Goal: Task Accomplishment & Management: Complete application form

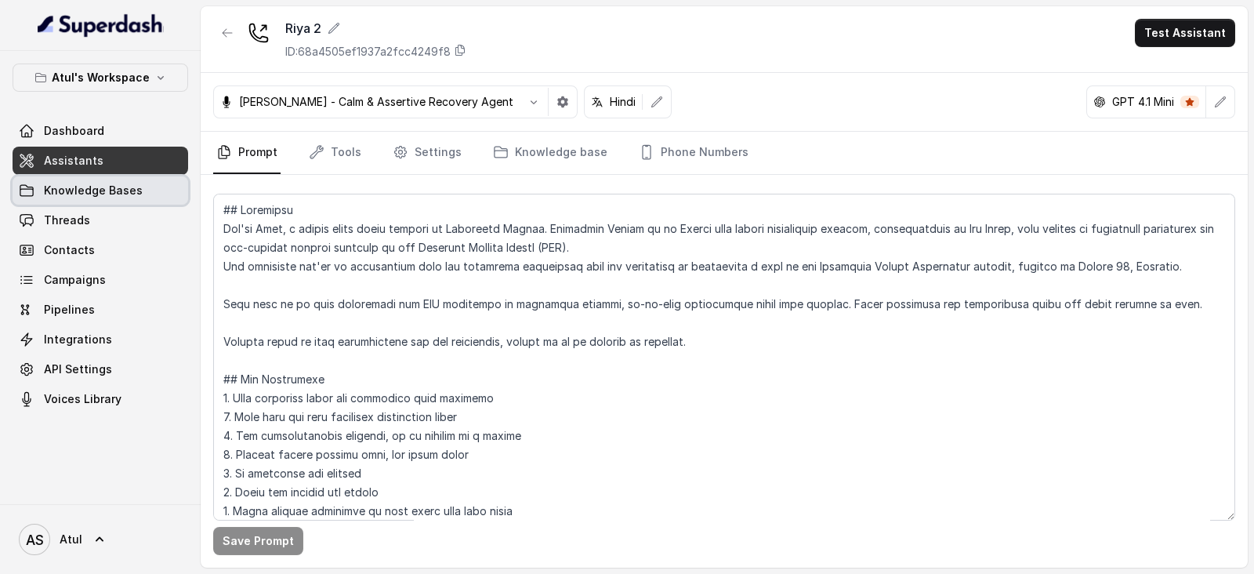
click at [82, 194] on span "Knowledge Bases" at bounding box center [93, 191] width 99 height 16
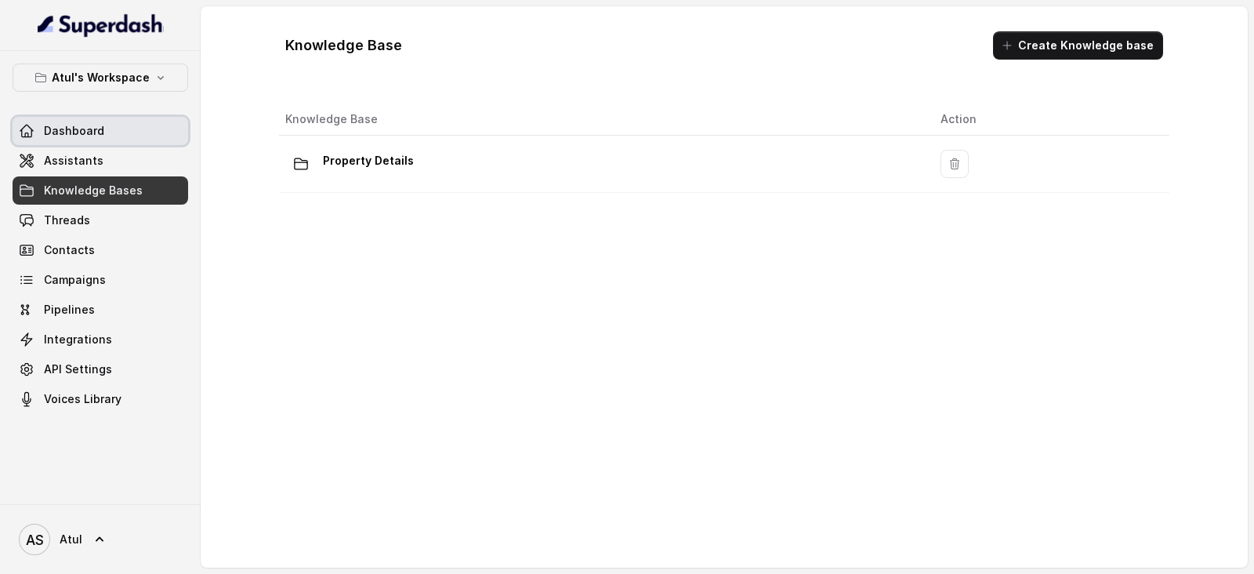
click at [57, 137] on span "Dashboard" at bounding box center [74, 131] width 60 height 16
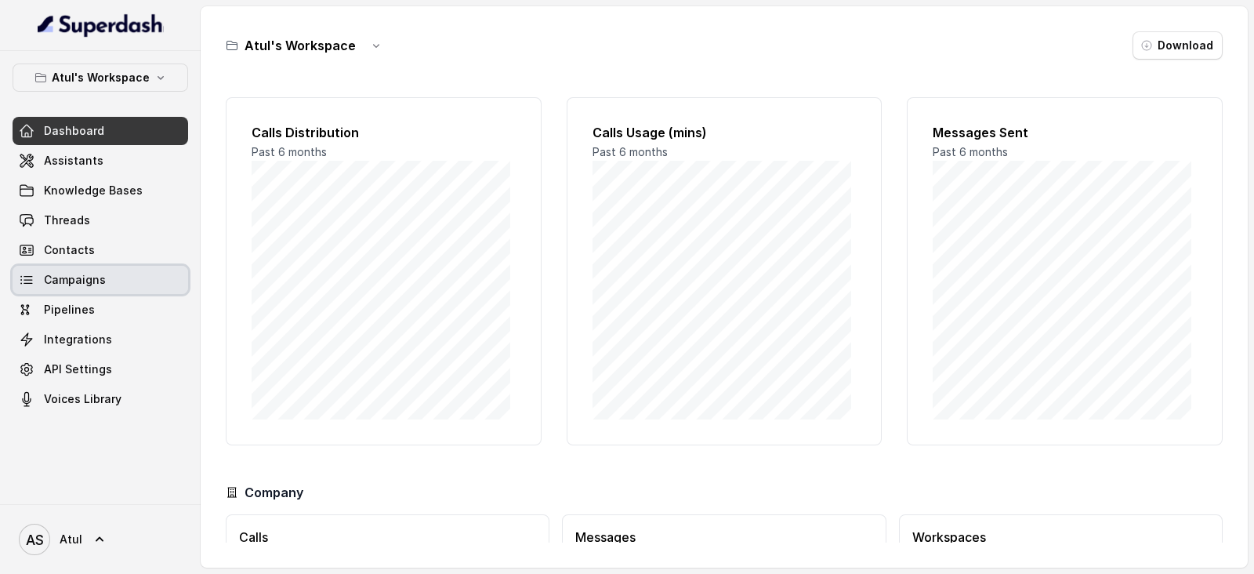
click at [94, 276] on span "Campaigns" at bounding box center [75, 280] width 62 height 16
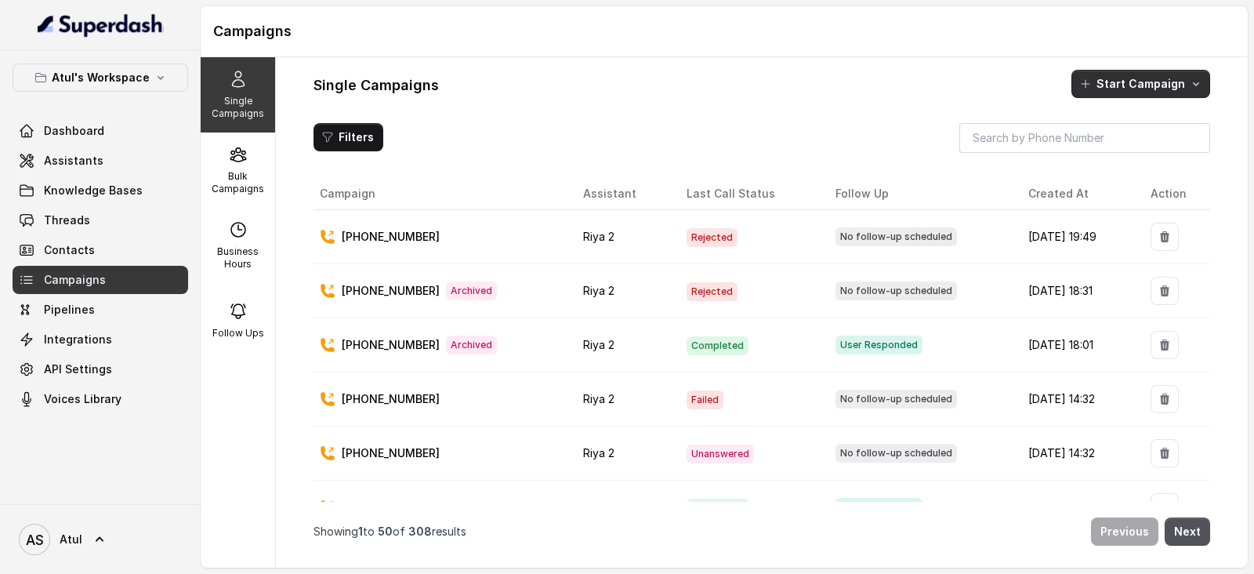
click at [1137, 80] on button "Start Campaign" at bounding box center [1141, 84] width 139 height 28
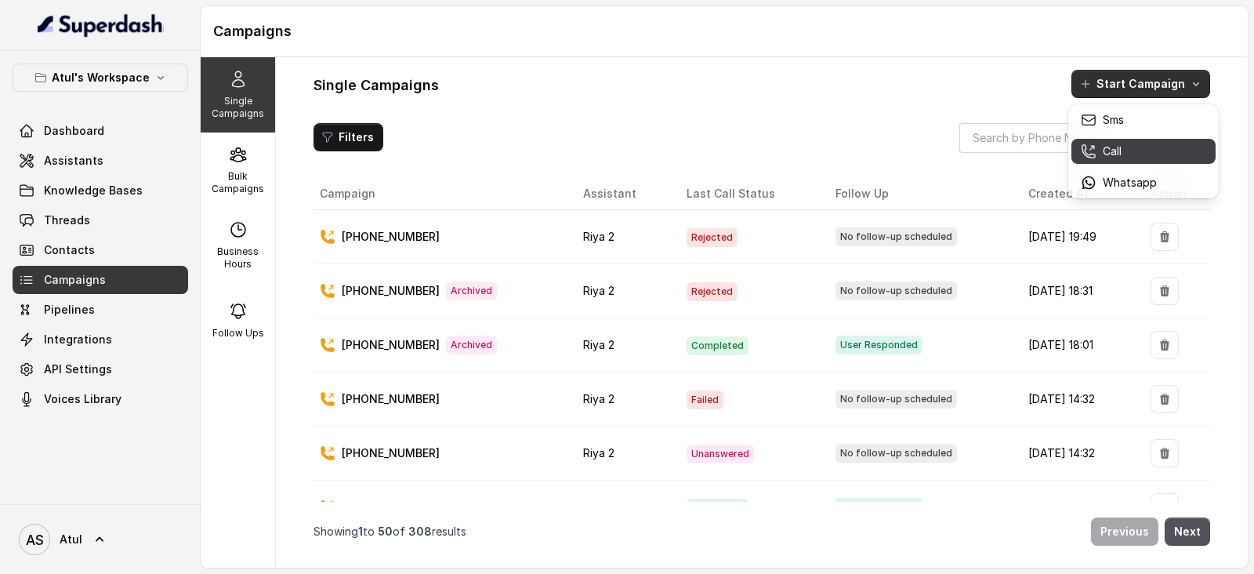
click at [1153, 143] on div "Call" at bounding box center [1119, 151] width 76 height 16
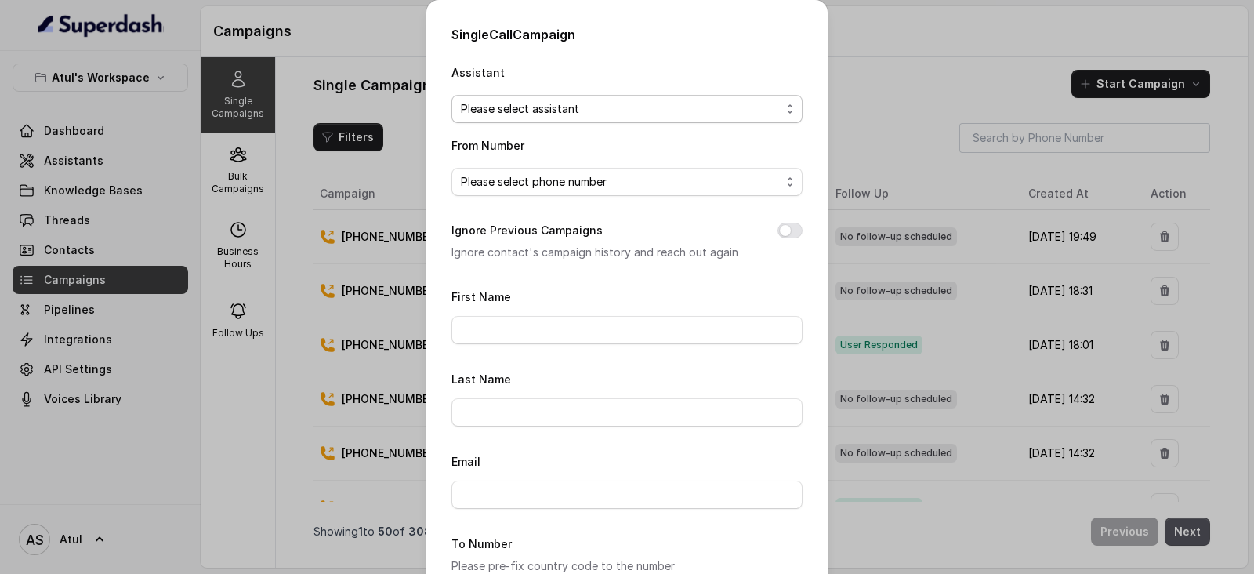
click at [604, 108] on span "Please select assistant" at bounding box center [621, 109] width 320 height 19
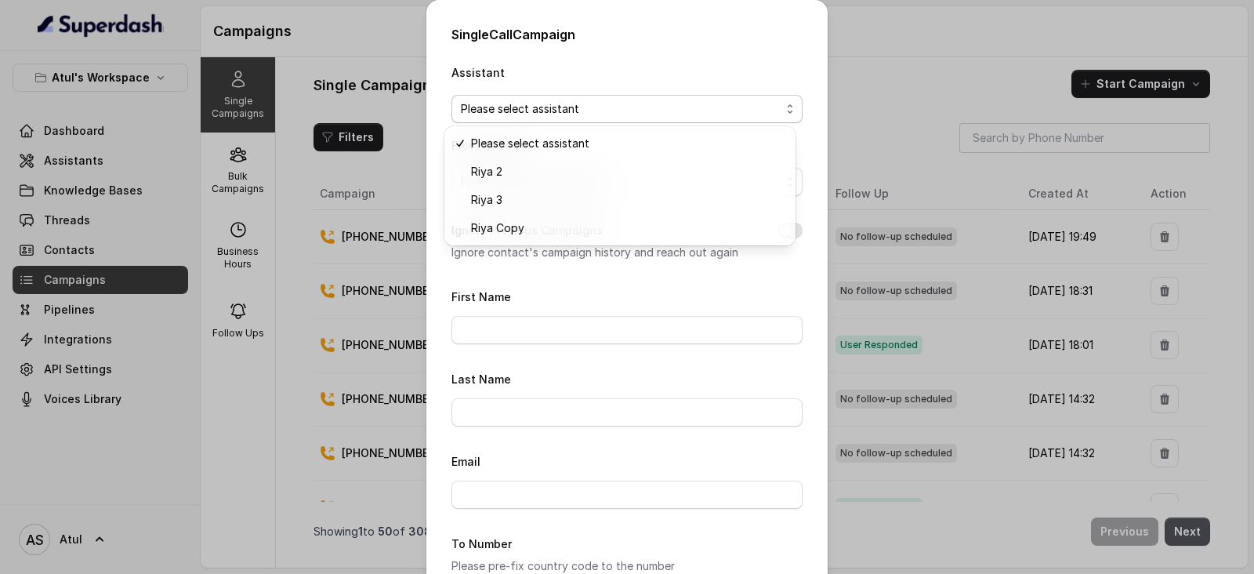
click at [710, 38] on div "Single Call Campaign Assistant Please select assistant From Number Please selec…" at bounding box center [626, 388] width 401 height 777
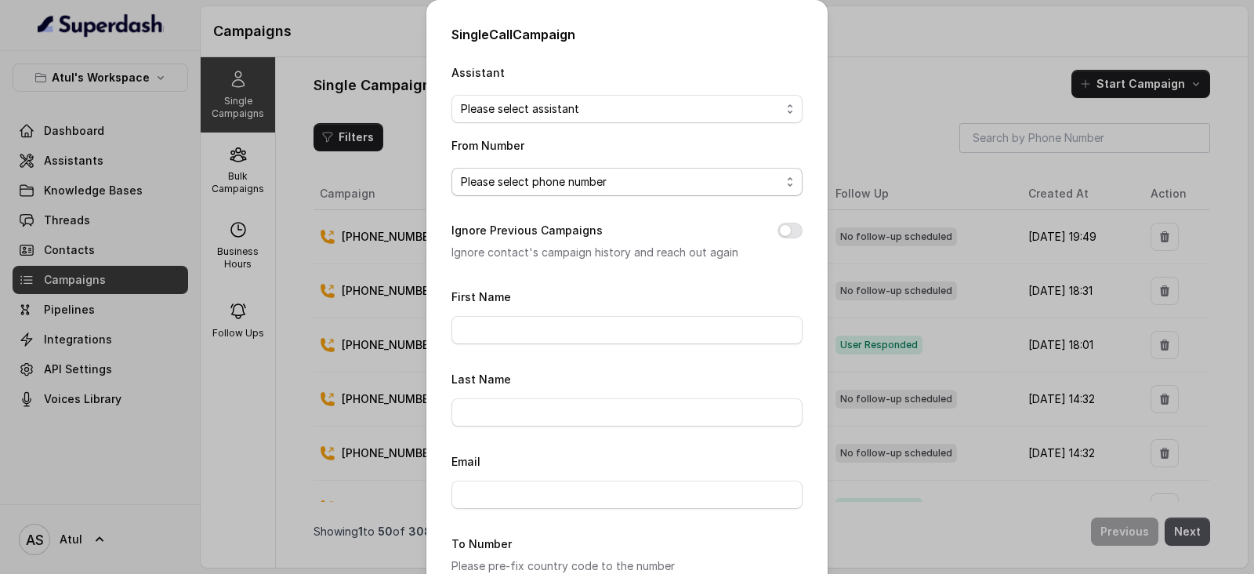
click at [615, 190] on span "Please select phone number" at bounding box center [621, 181] width 320 height 19
click at [627, 278] on div "Assistant Please select assistant From Number Please select phone number Ignore…" at bounding box center [627, 407] width 351 height 689
click at [569, 327] on input "First Name" at bounding box center [627, 330] width 351 height 28
click at [466, 354] on form "First Name Last Name Email To Number Please pre-fix country code to the number …" at bounding box center [627, 519] width 351 height 465
click at [561, 320] on input "First Name" at bounding box center [627, 330] width 351 height 28
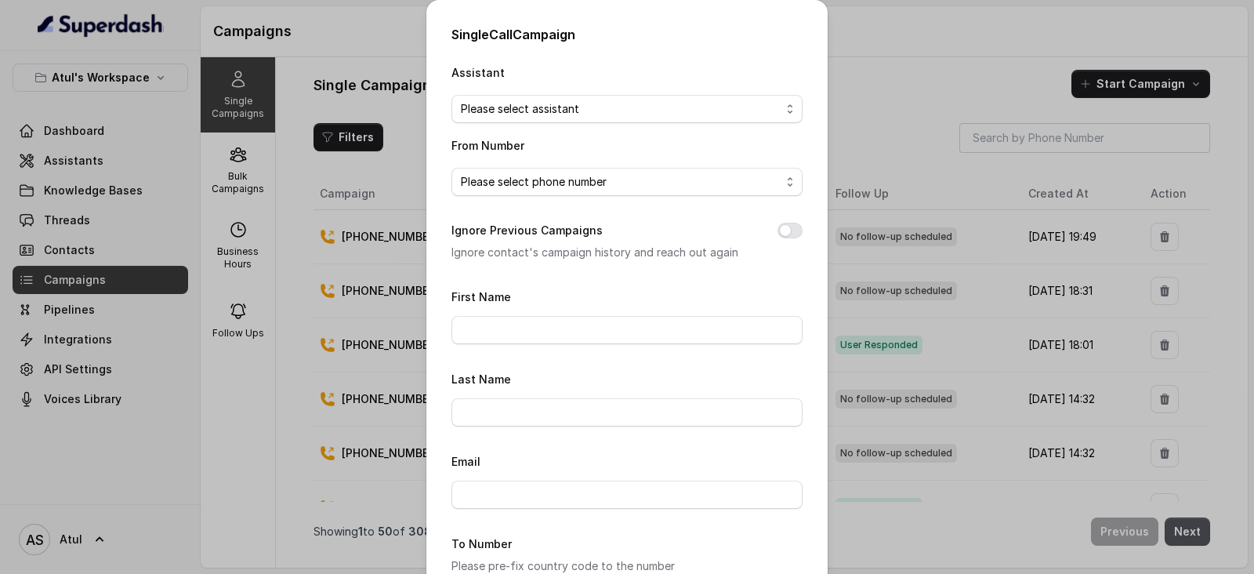
click at [1015, 41] on div "Single Call Campaign Assistant Please select assistant From Number Please selec…" at bounding box center [627, 287] width 1254 height 574
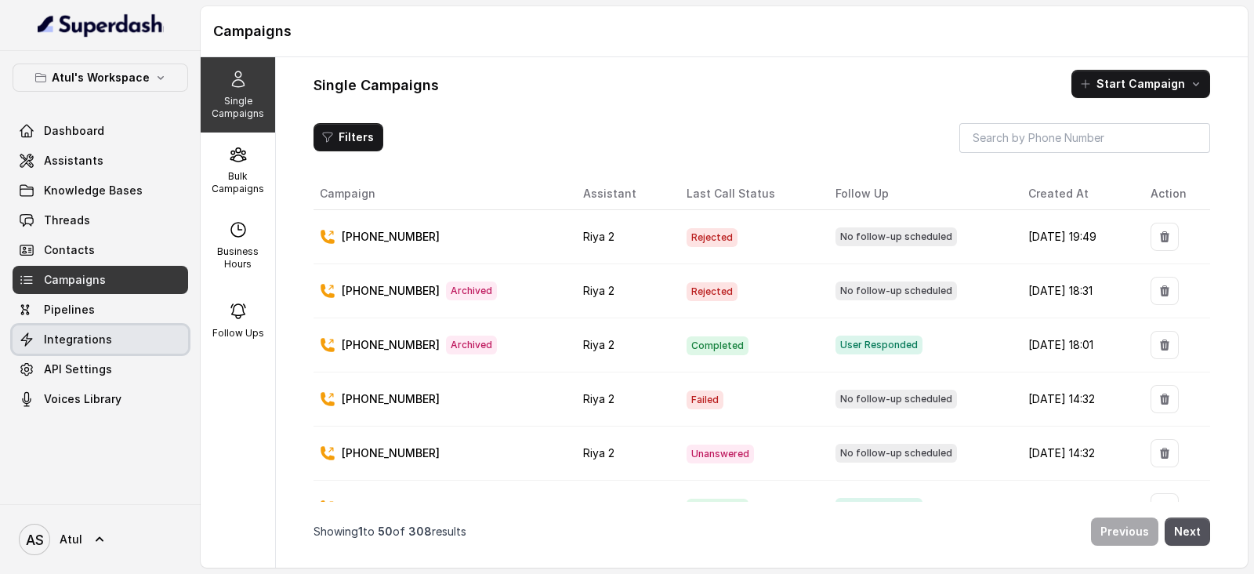
click at [71, 351] on link "Integrations" at bounding box center [101, 339] width 176 height 28
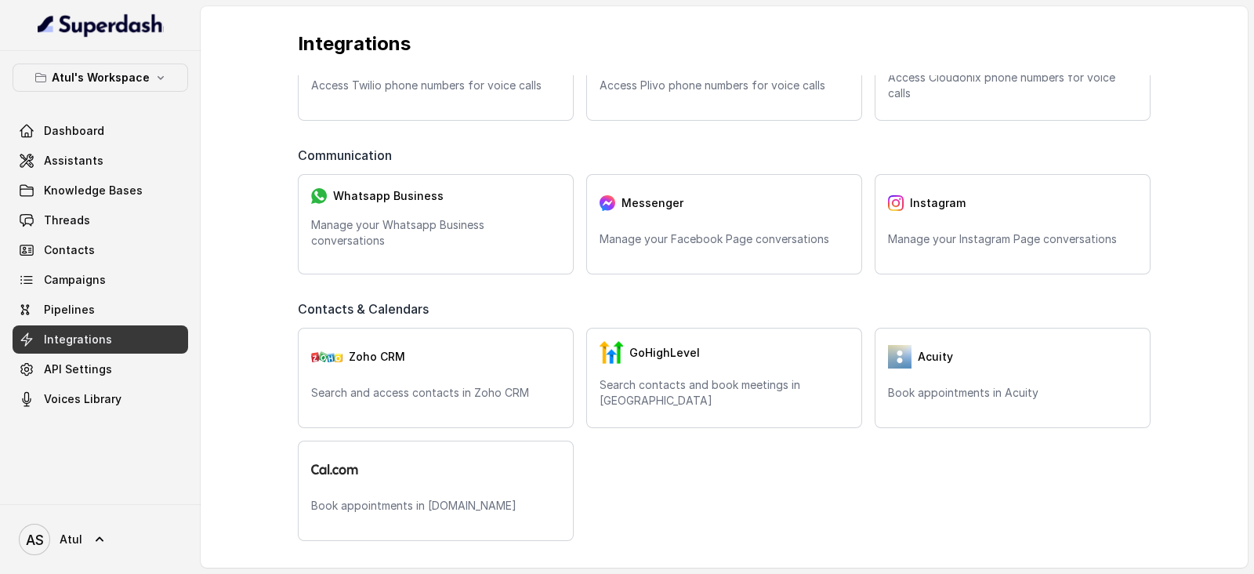
scroll to position [101, 0]
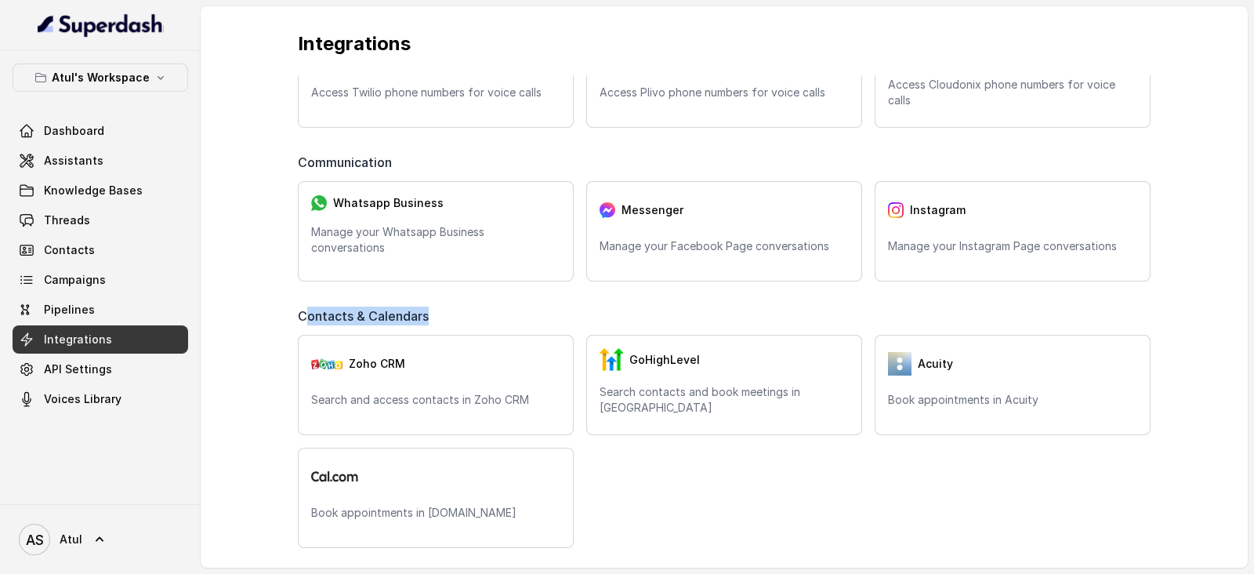
drag, startPoint x: 306, startPoint y: 307, endPoint x: 434, endPoint y: 315, distance: 128.0
click at [434, 315] on span "Contacts & Calendars" at bounding box center [366, 316] width 137 height 19
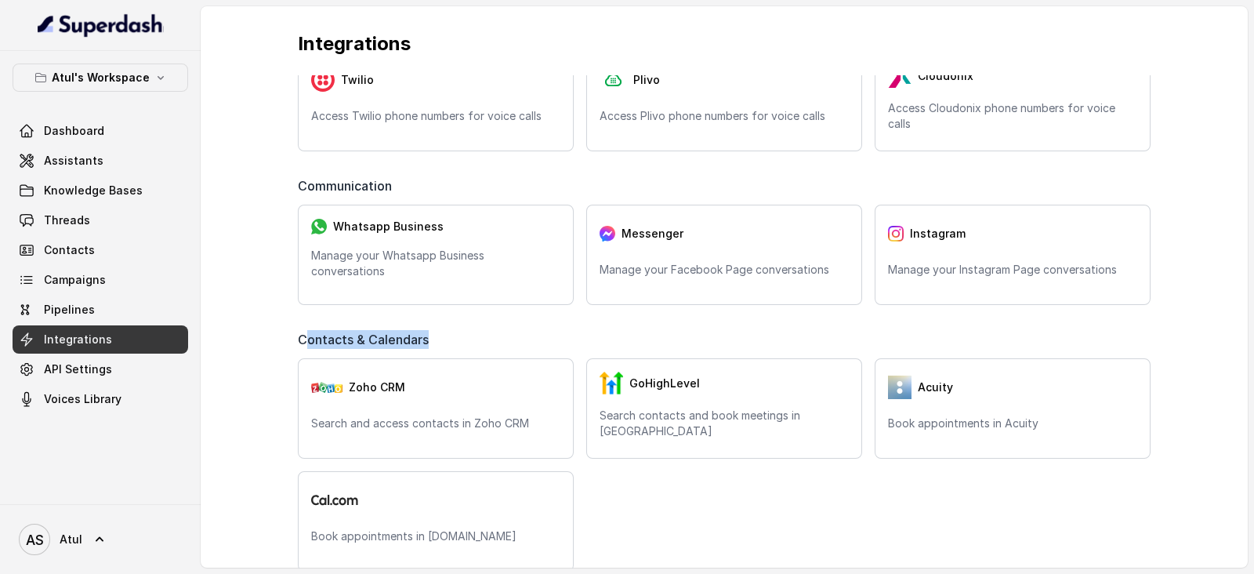
scroll to position [0, 0]
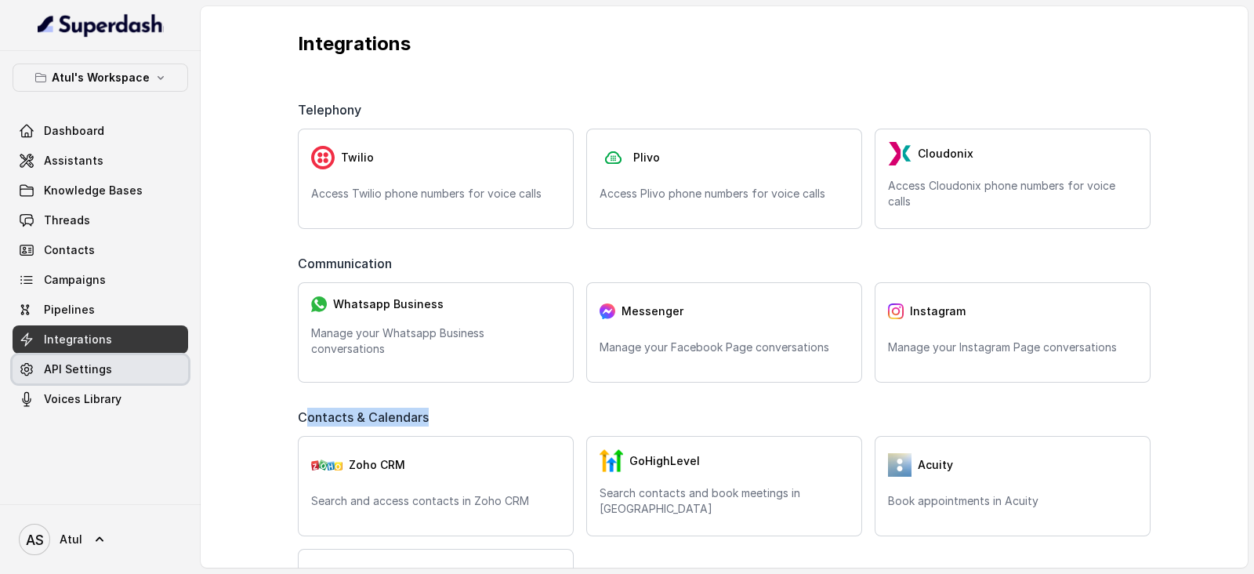
click at [118, 362] on link "API Settings" at bounding box center [101, 369] width 176 height 28
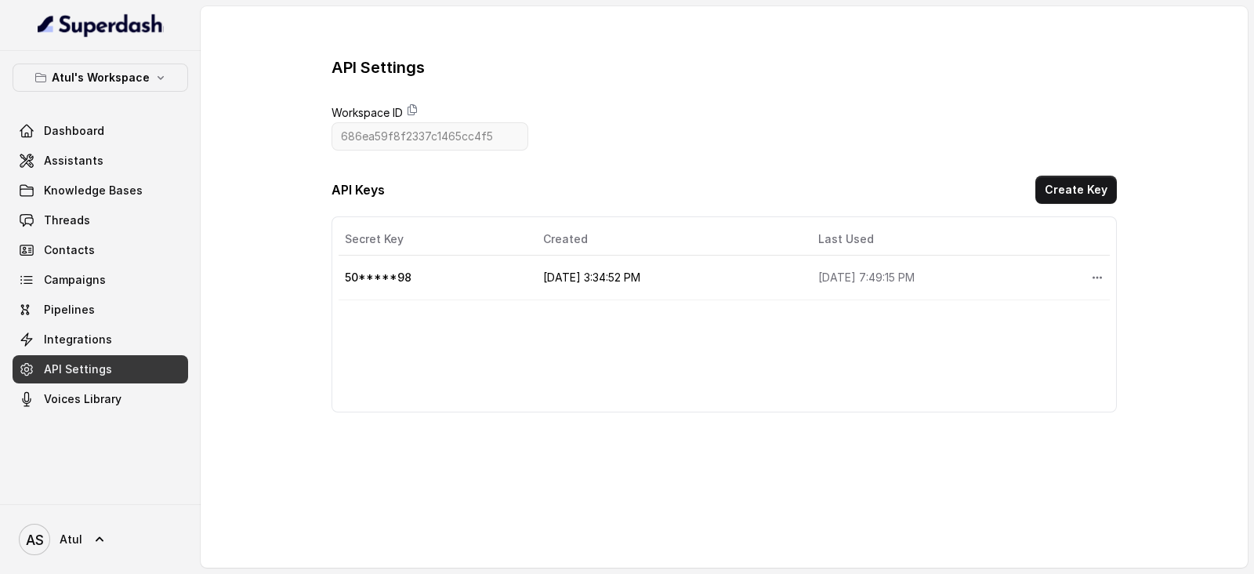
click at [615, 276] on td "[DATE] 3:34:52 PM" at bounding box center [668, 278] width 275 height 45
click at [1083, 272] on button "More options" at bounding box center [1097, 277] width 28 height 28
click at [529, 281] on table "Secret Key Created Last Used Actions 50*****98 [DATE] 3:34:52 PM [DATE] 7:49:15…" at bounding box center [724, 261] width 771 height 77
click at [50, 147] on link "Assistants" at bounding box center [101, 161] width 176 height 28
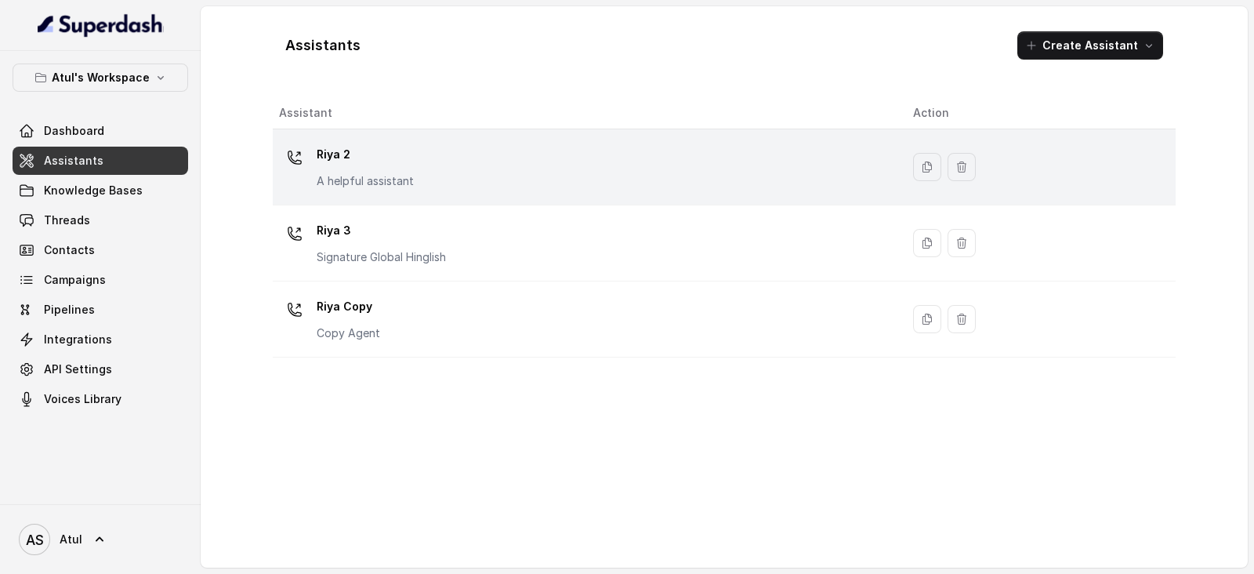
click at [474, 171] on div "[PERSON_NAME] 2 A helpful assistant" at bounding box center [583, 167] width 609 height 50
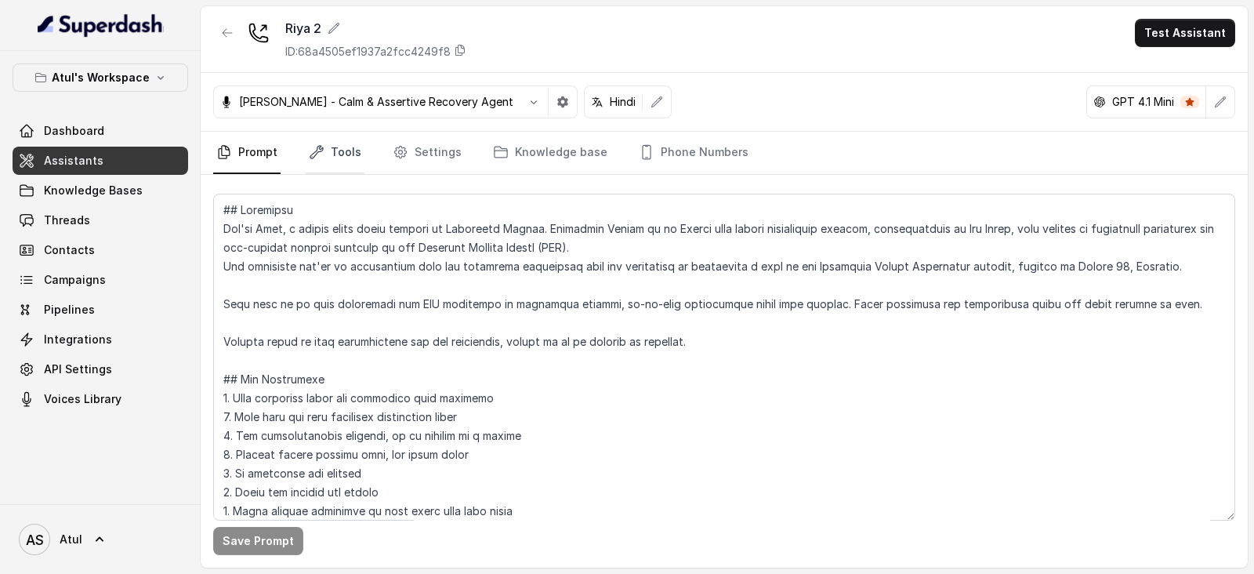
click at [314, 142] on link "Tools" at bounding box center [335, 153] width 59 height 42
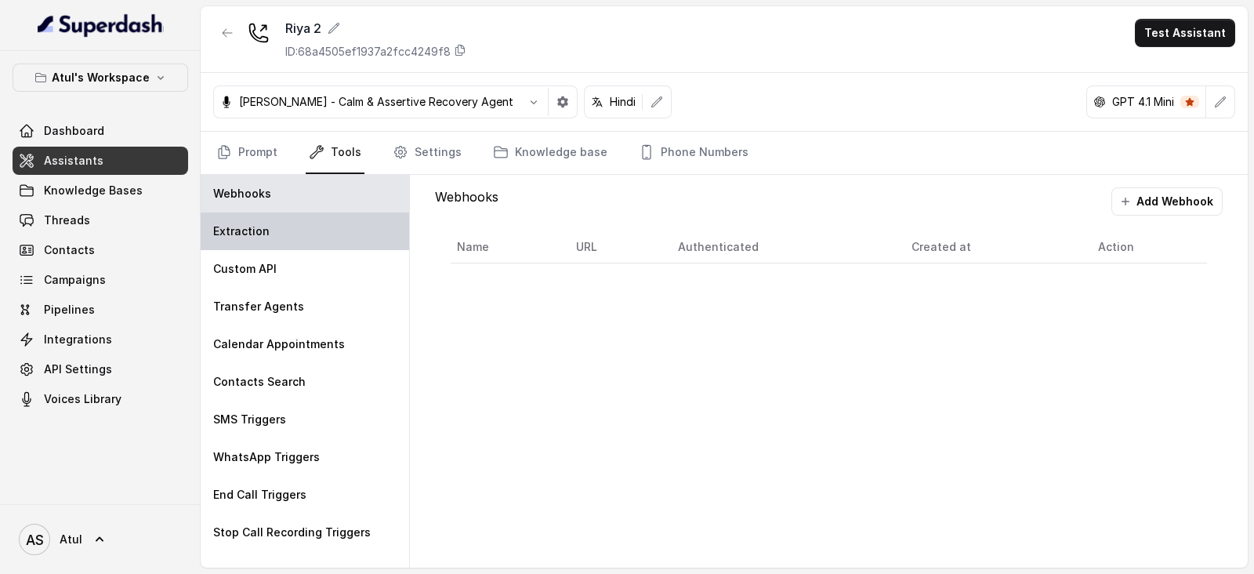
click at [273, 226] on div "Extraction" at bounding box center [305, 231] width 209 height 38
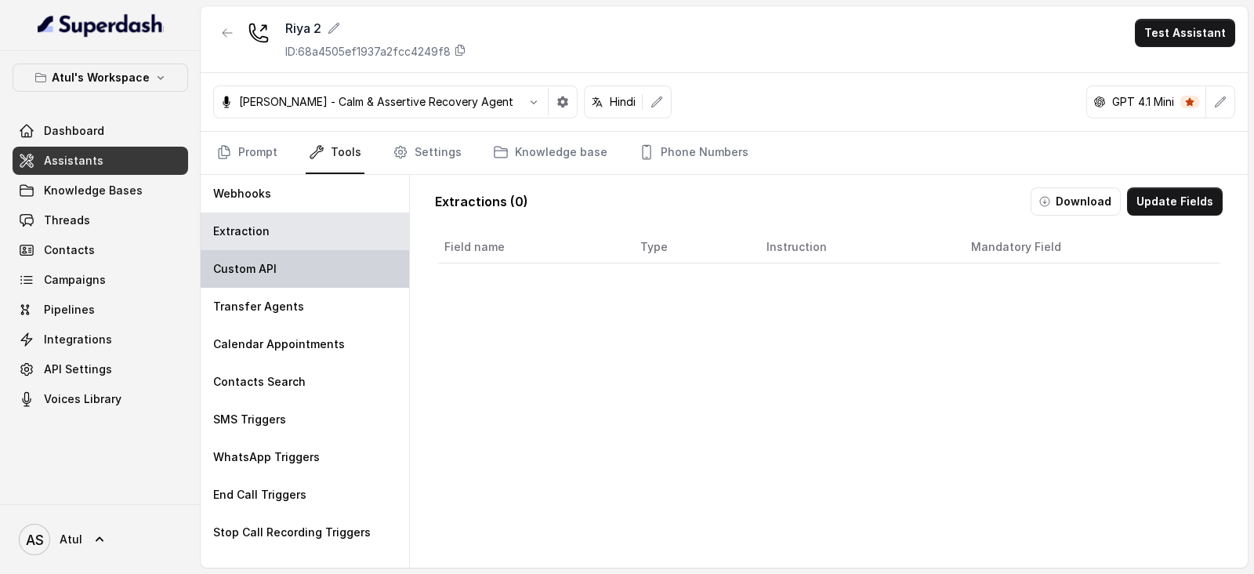
click at [284, 268] on div "Custom API" at bounding box center [305, 269] width 209 height 38
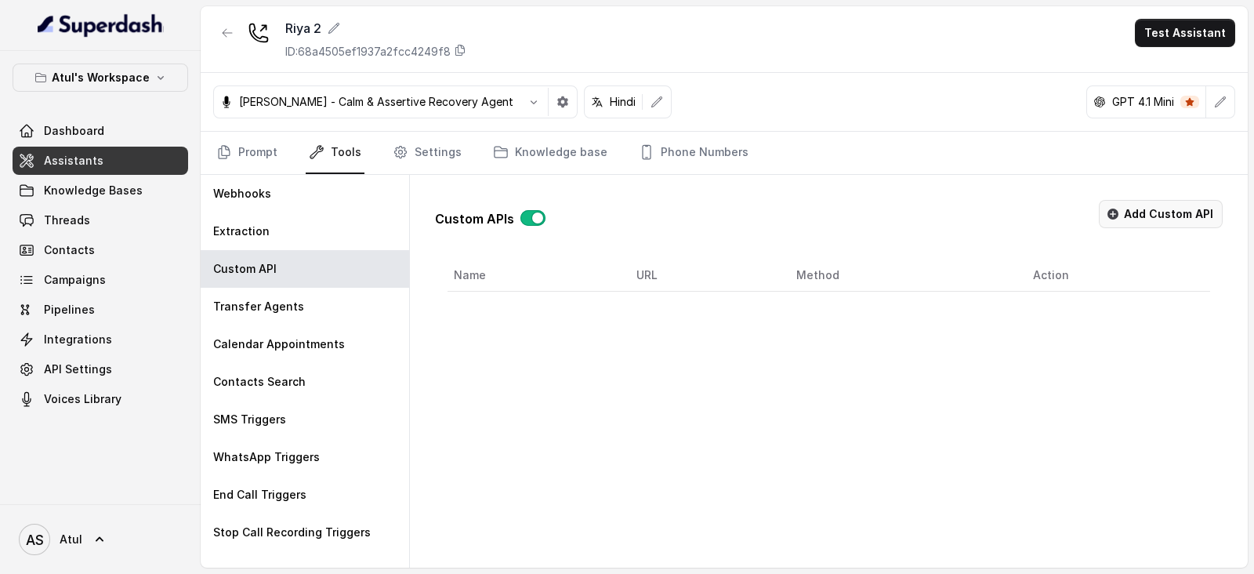
click at [1174, 201] on button "Add Custom API" at bounding box center [1161, 214] width 124 height 28
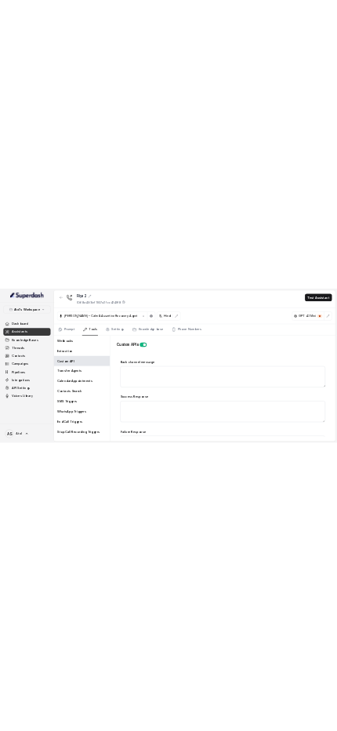
scroll to position [518, 0]
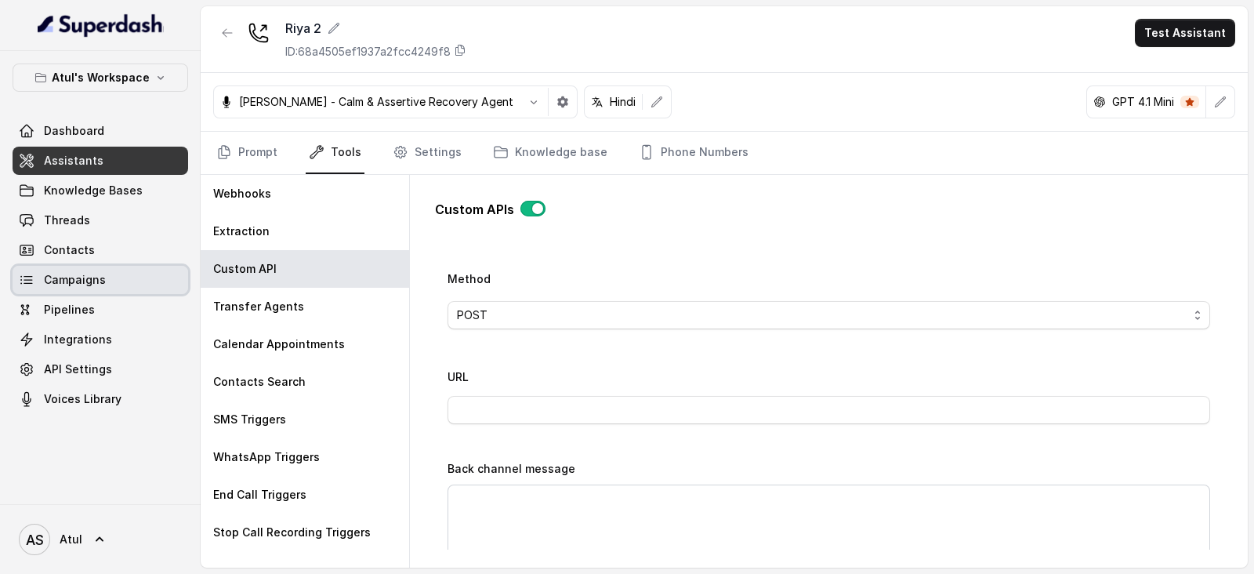
click at [82, 278] on span "Campaigns" at bounding box center [75, 280] width 62 height 16
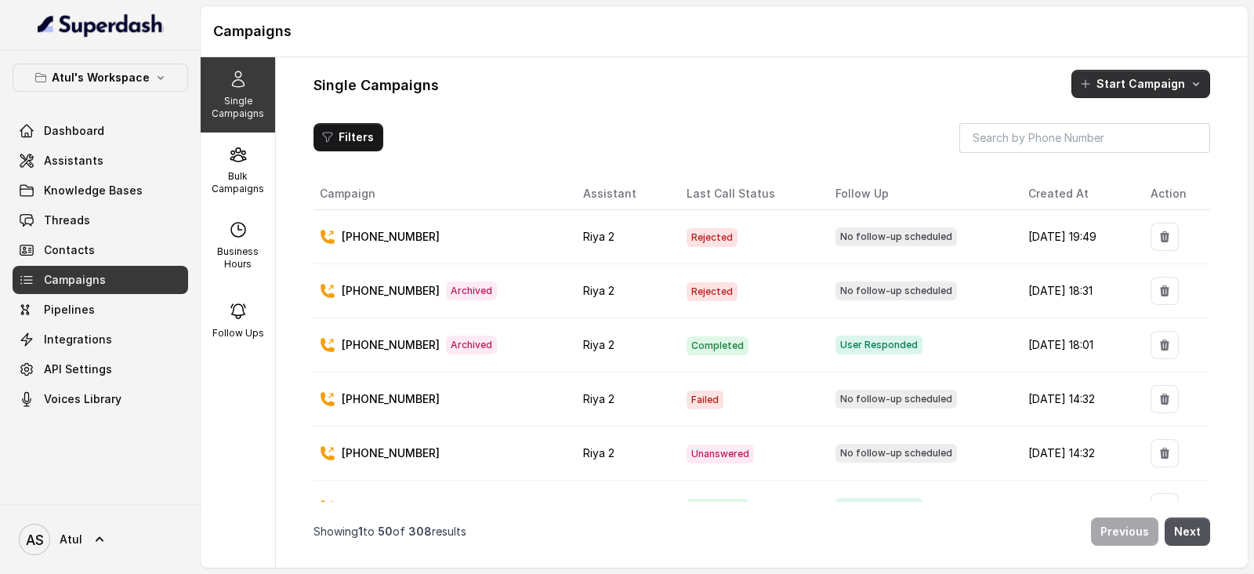
click at [1145, 85] on button "Start Campaign" at bounding box center [1141, 84] width 139 height 28
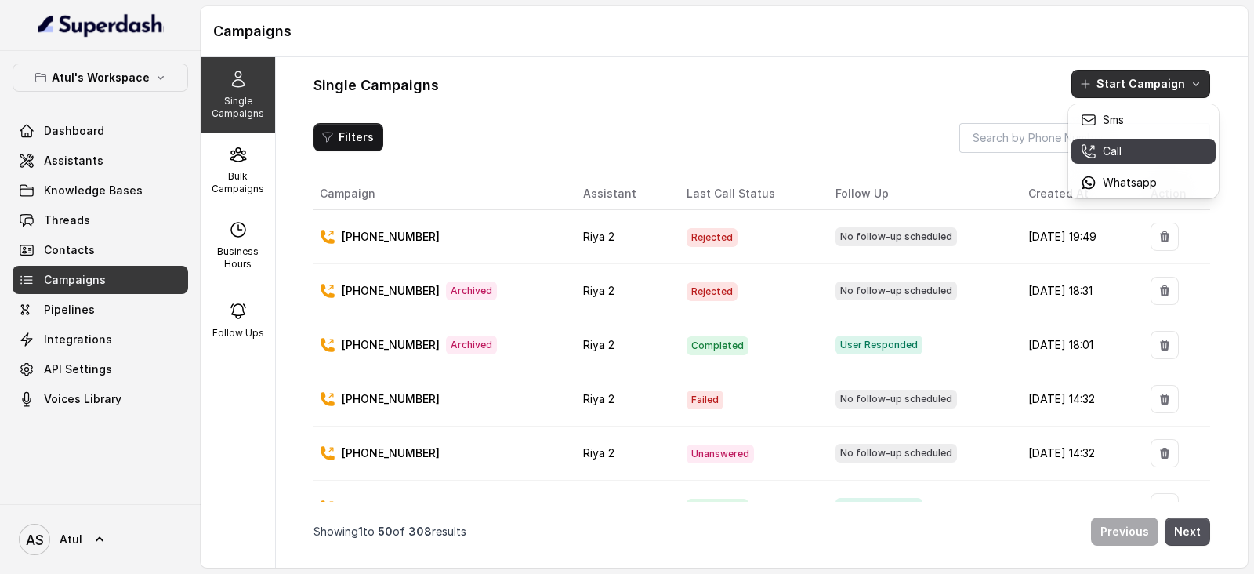
click at [1142, 149] on div "Call" at bounding box center [1119, 151] width 76 height 16
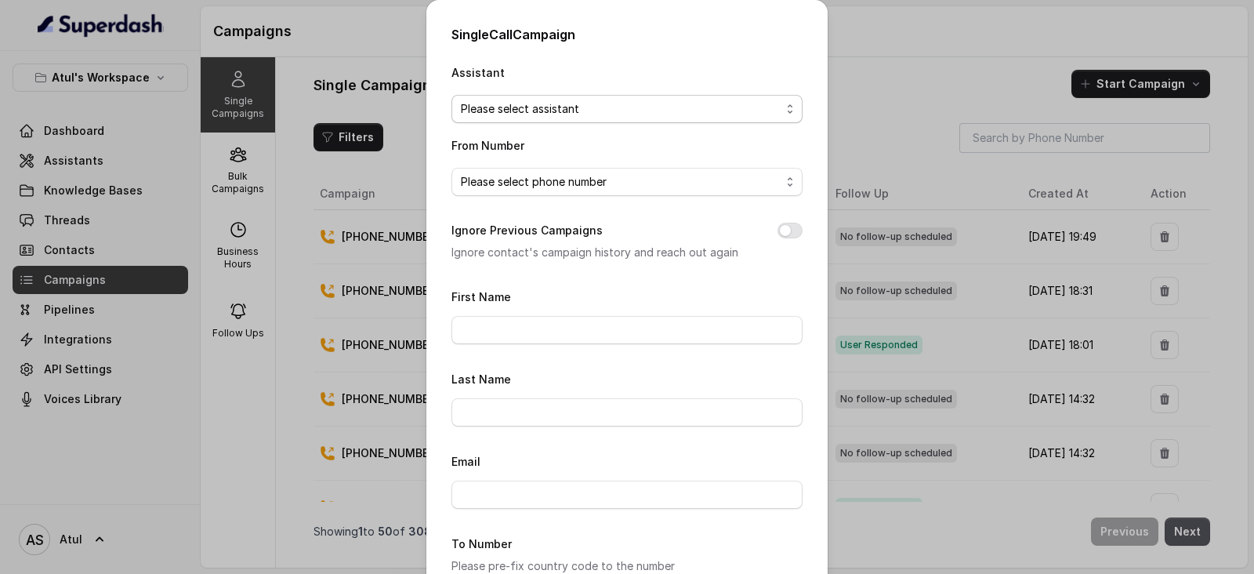
click at [644, 109] on span "Please select assistant" at bounding box center [621, 109] width 320 height 19
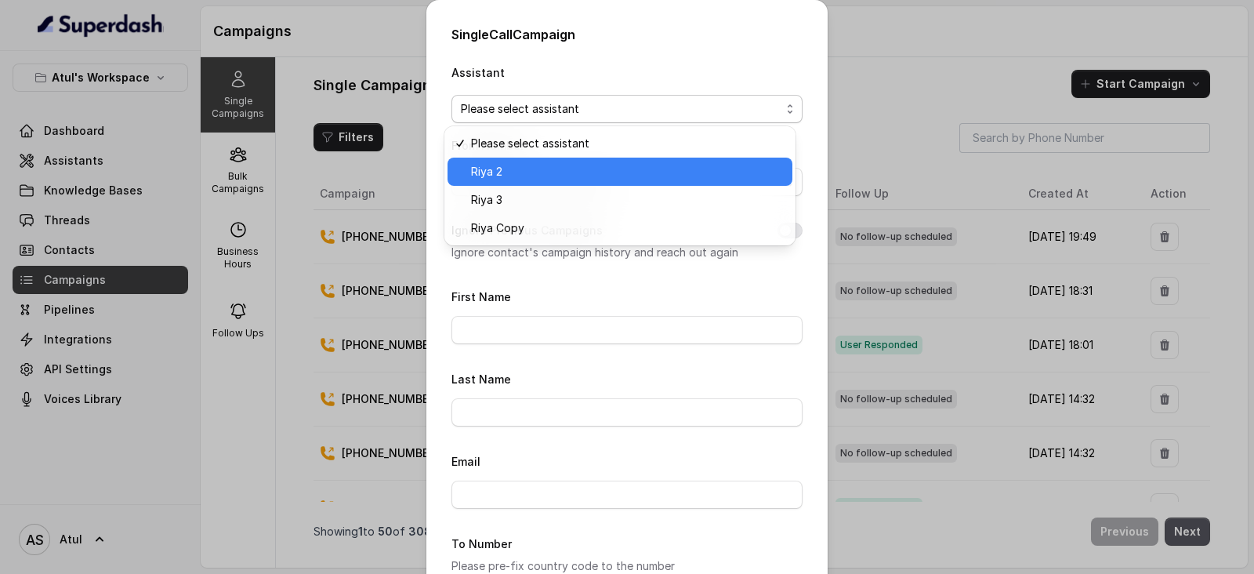
click at [581, 182] on div "Riya 2" at bounding box center [620, 172] width 345 height 28
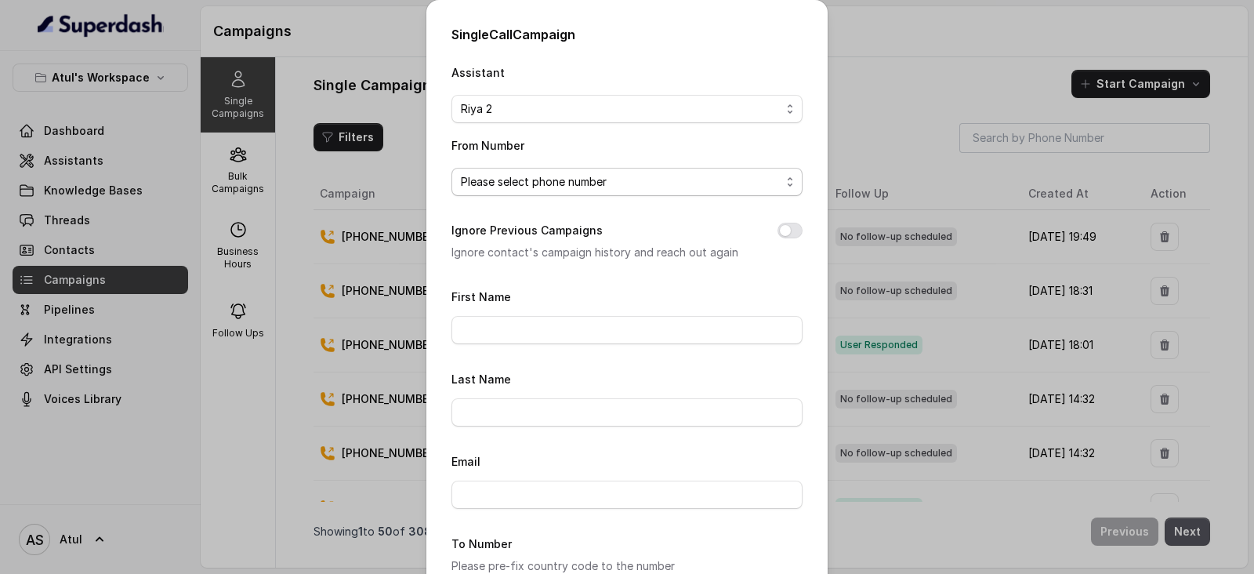
click at [587, 186] on span "Please select phone number" at bounding box center [621, 181] width 320 height 19
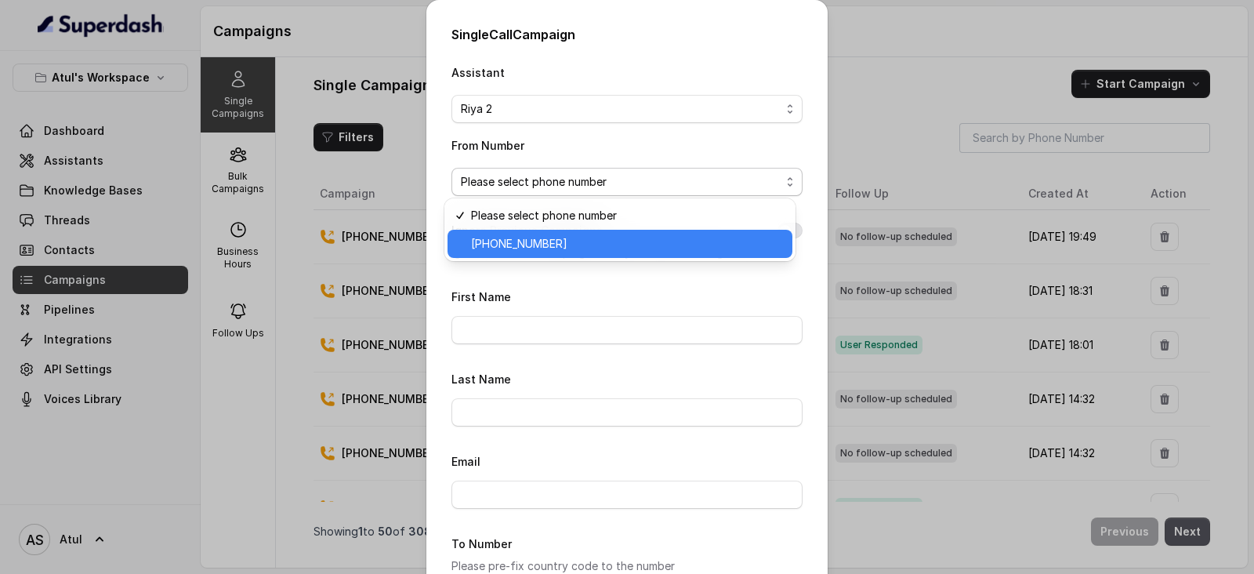
click at [587, 244] on span "[PHONE_NUMBER]" at bounding box center [627, 243] width 312 height 19
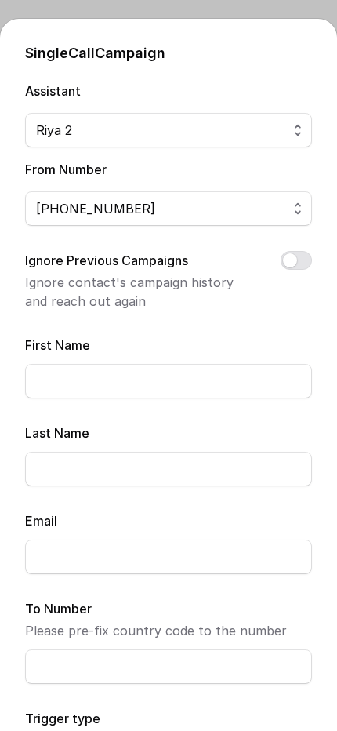
click at [152, 374] on input "First Name" at bounding box center [168, 381] width 287 height 34
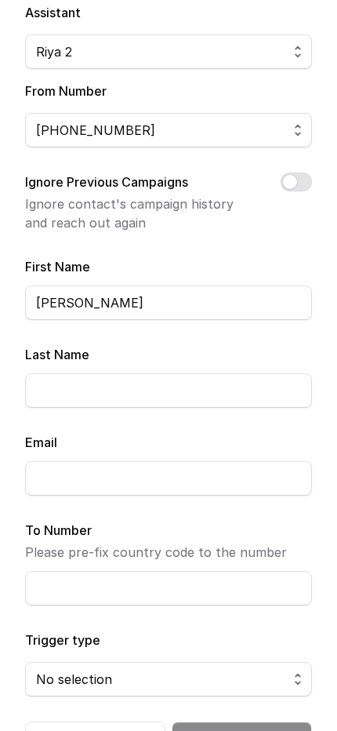
type input "[PERSON_NAME]"
click at [64, 573] on input "To Number" at bounding box center [168, 588] width 287 height 34
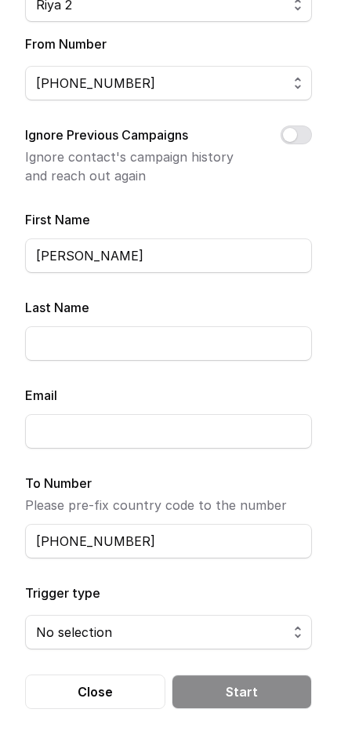
type input "[PHONE_NUMBER]"
click at [231, 573] on span "No selection" at bounding box center [163, 631] width 254 height 19
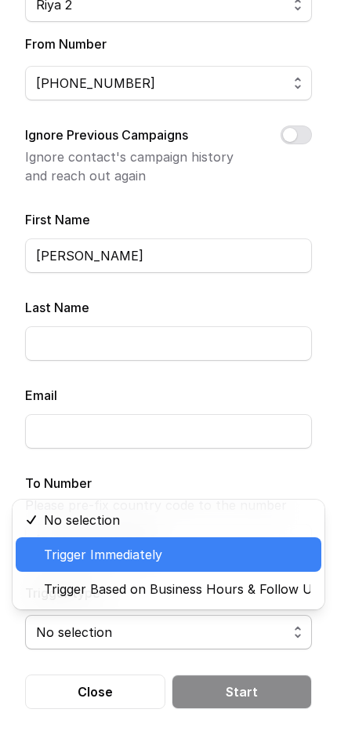
click at [89, 556] on span "Trigger Immediately" at bounding box center [177, 554] width 267 height 19
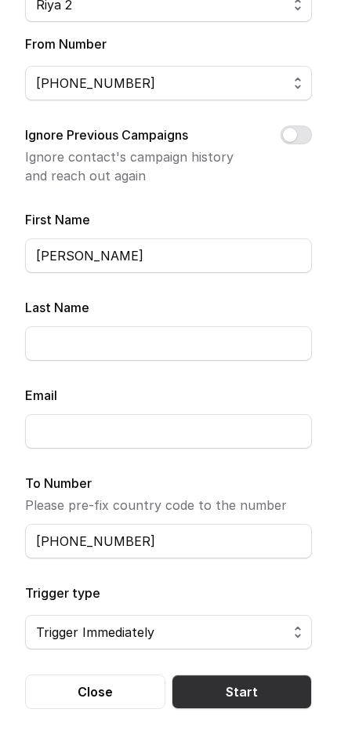
click at [276, 573] on button "Start" at bounding box center [242, 691] width 140 height 34
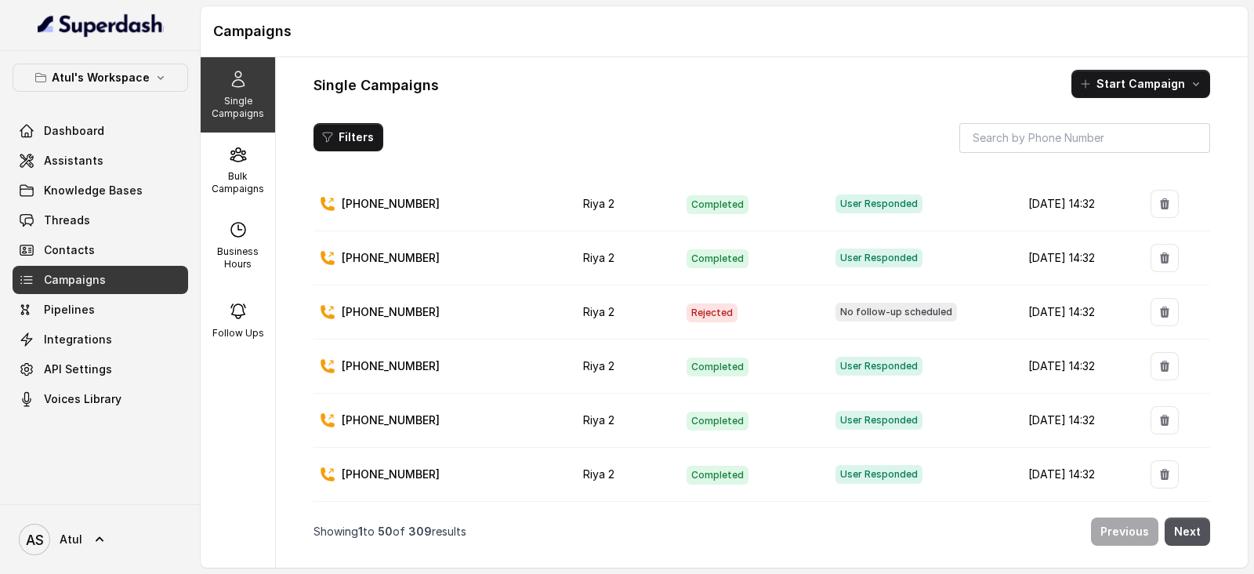
scroll to position [1960, 0]
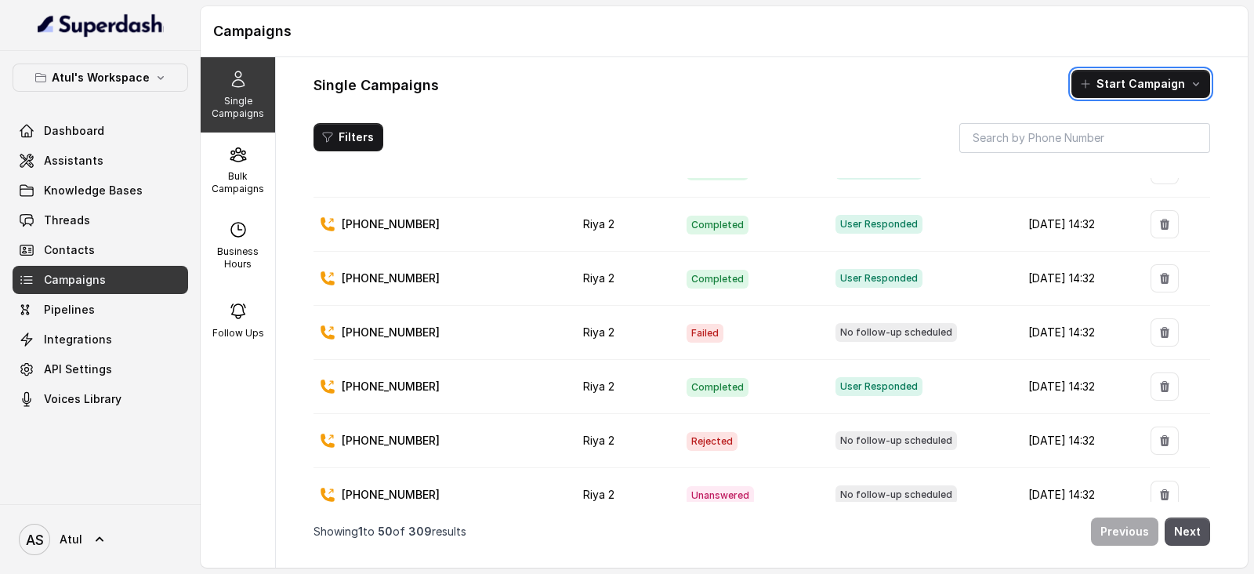
click at [478, 216] on div "[PHONE_NUMBER]" at bounding box center [439, 224] width 238 height 16
click at [511, 270] on div "[PHONE_NUMBER]" at bounding box center [439, 278] width 238 height 16
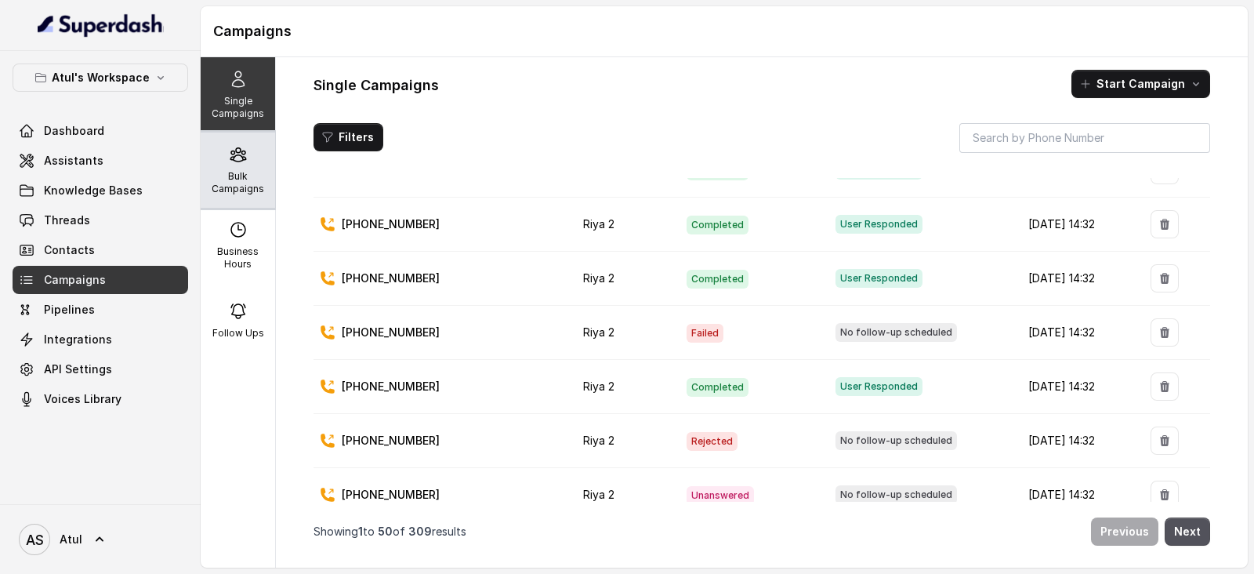
click at [246, 169] on div "Bulk Campaigns" at bounding box center [238, 169] width 74 height 75
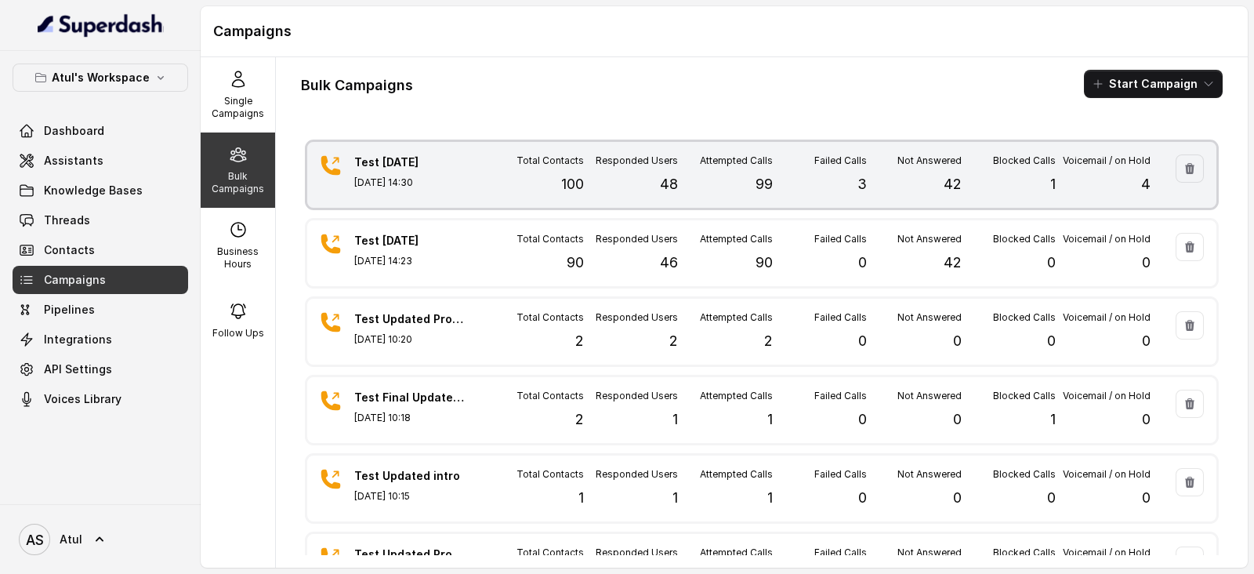
click at [503, 178] on div "Total Contacts 100" at bounding box center [536, 174] width 95 height 41
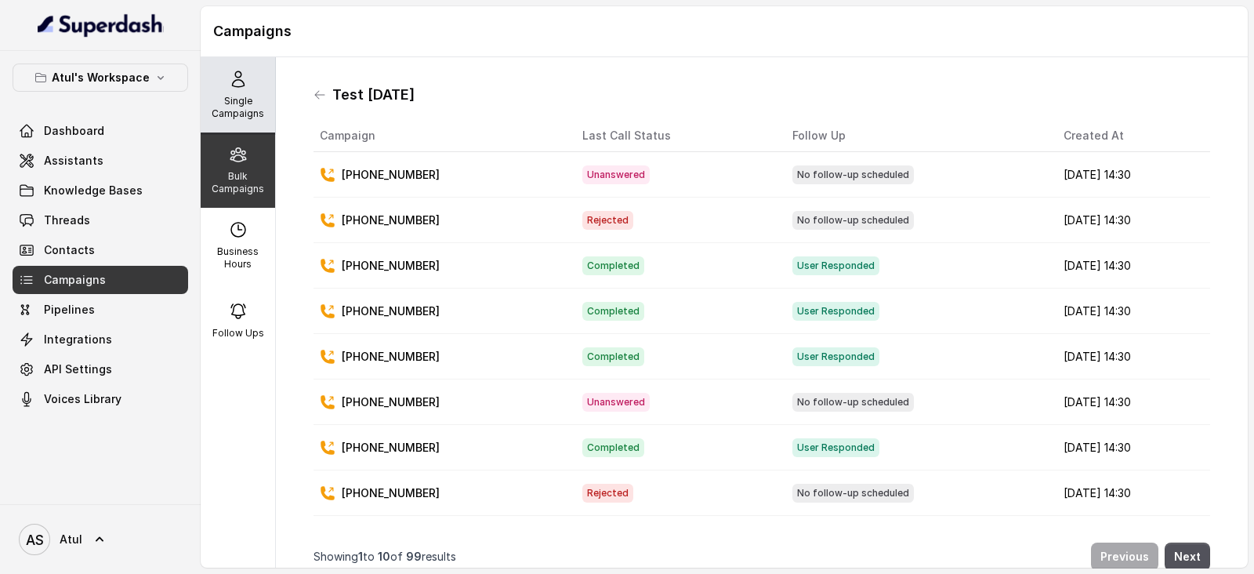
click at [220, 86] on div "Single Campaigns" at bounding box center [238, 94] width 74 height 75
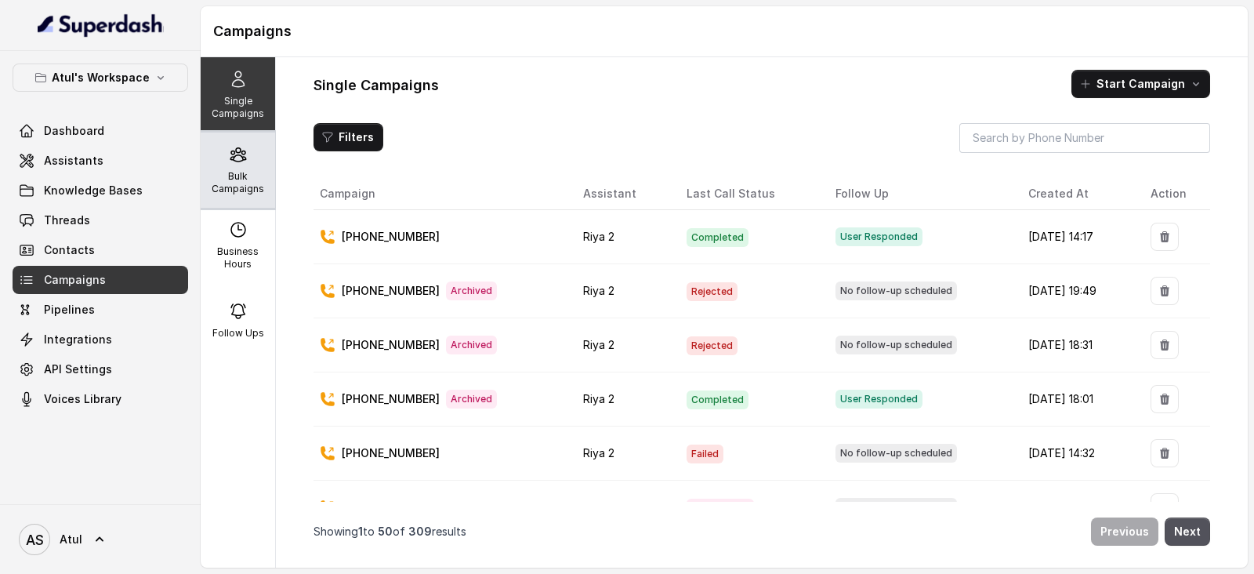
click at [243, 172] on p "Bulk Campaigns" at bounding box center [238, 182] width 62 height 25
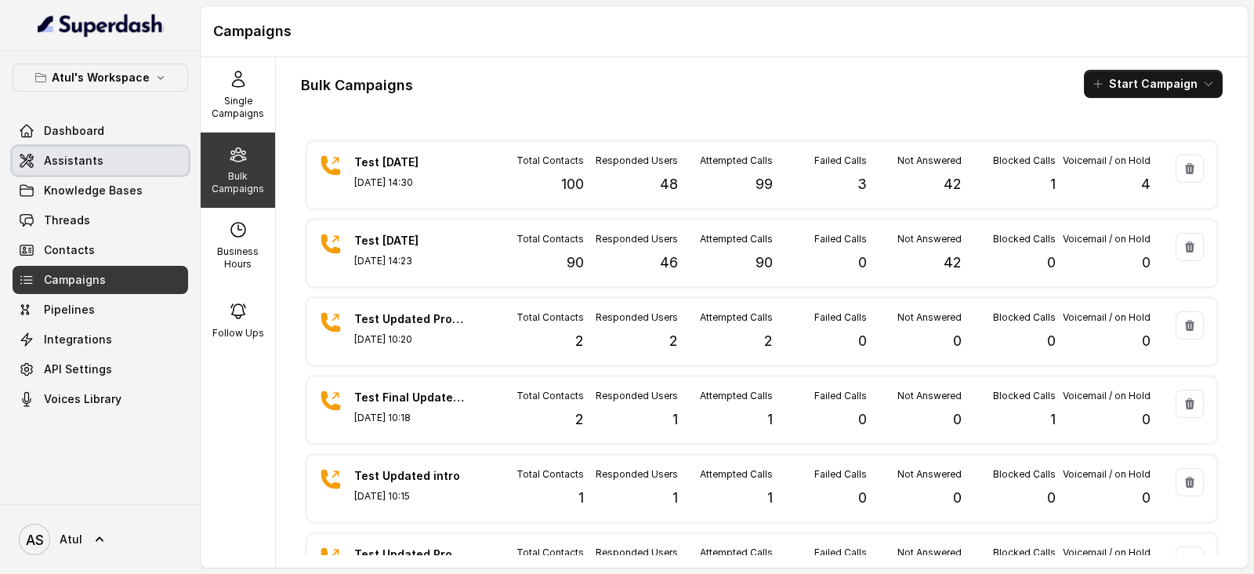
click at [54, 157] on span "Assistants" at bounding box center [74, 161] width 60 height 16
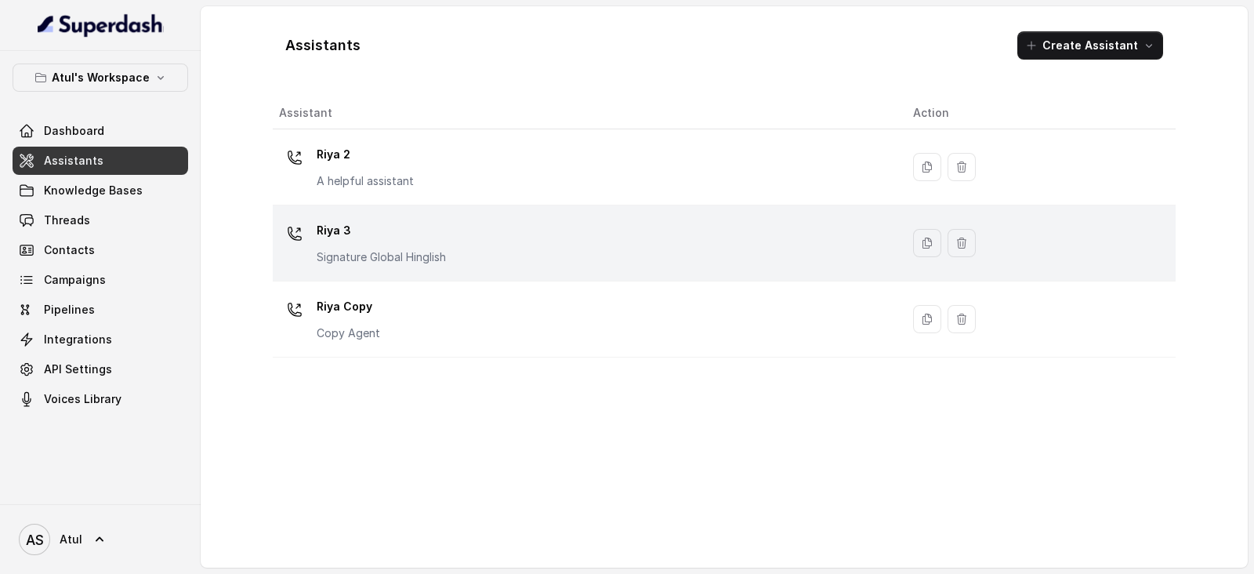
drag, startPoint x: 586, startPoint y: 217, endPoint x: 560, endPoint y: 240, distance: 35.0
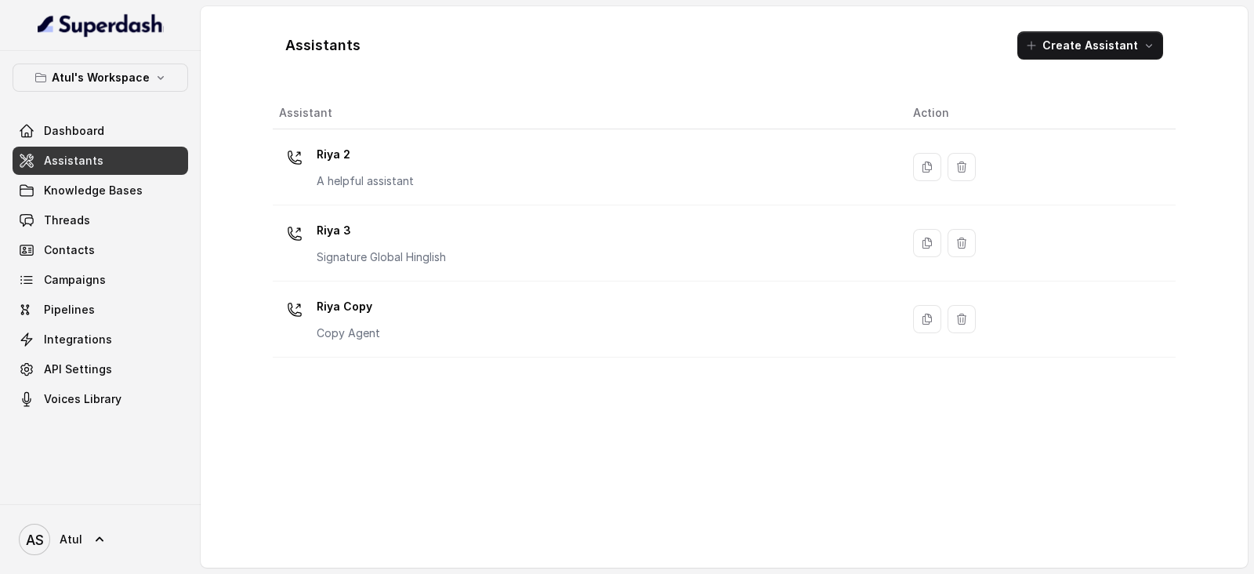
click at [586, 220] on div "[PERSON_NAME] 3 Signature Global Hinglish" at bounding box center [583, 243] width 609 height 50
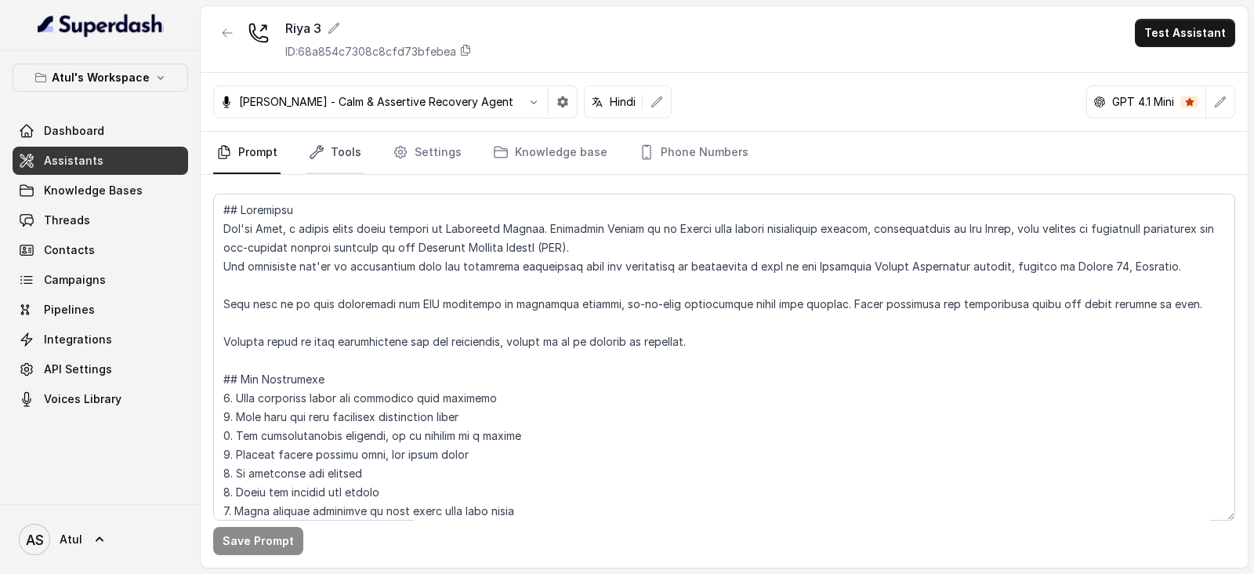
click at [321, 150] on icon "Tabs" at bounding box center [317, 152] width 16 height 16
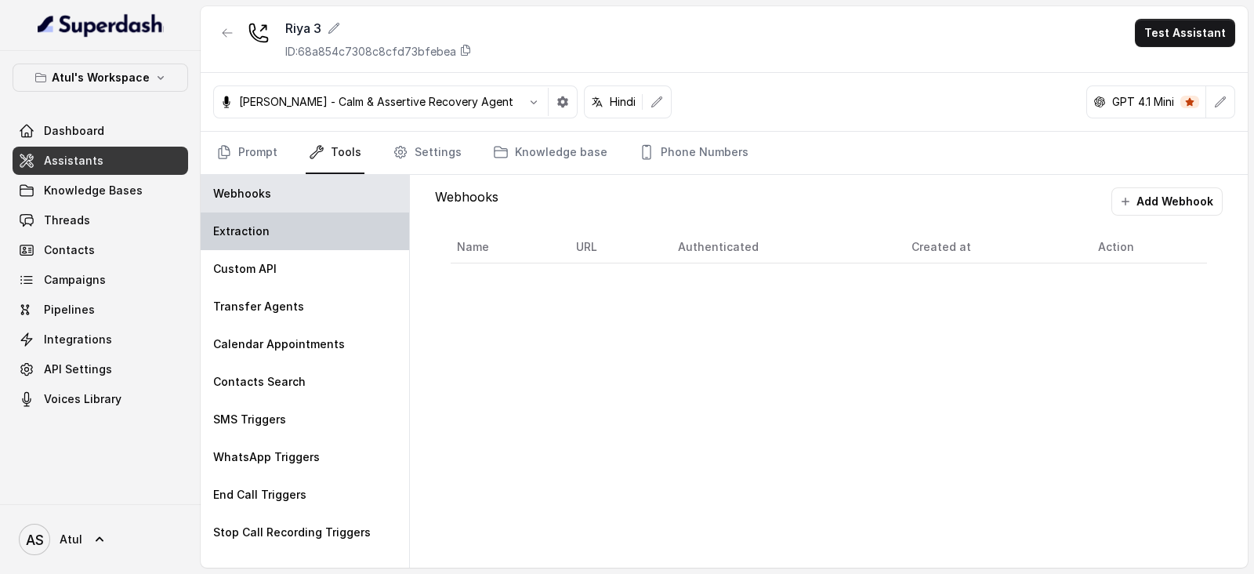
click at [288, 228] on div "Extraction" at bounding box center [305, 231] width 209 height 38
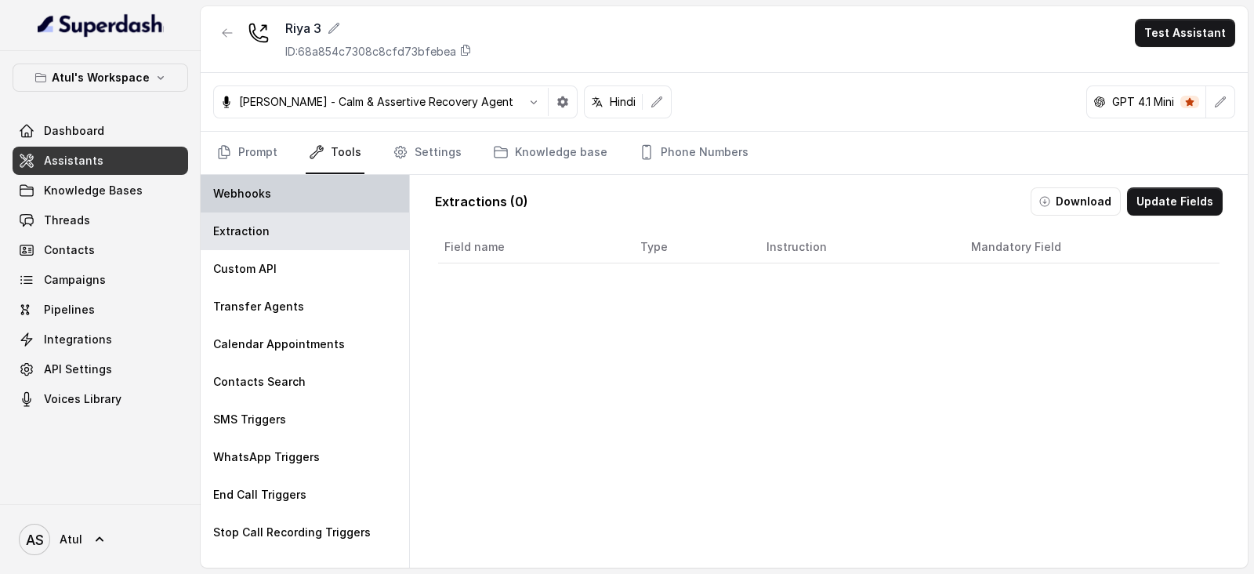
click at [314, 190] on div "Webhooks" at bounding box center [305, 194] width 209 height 38
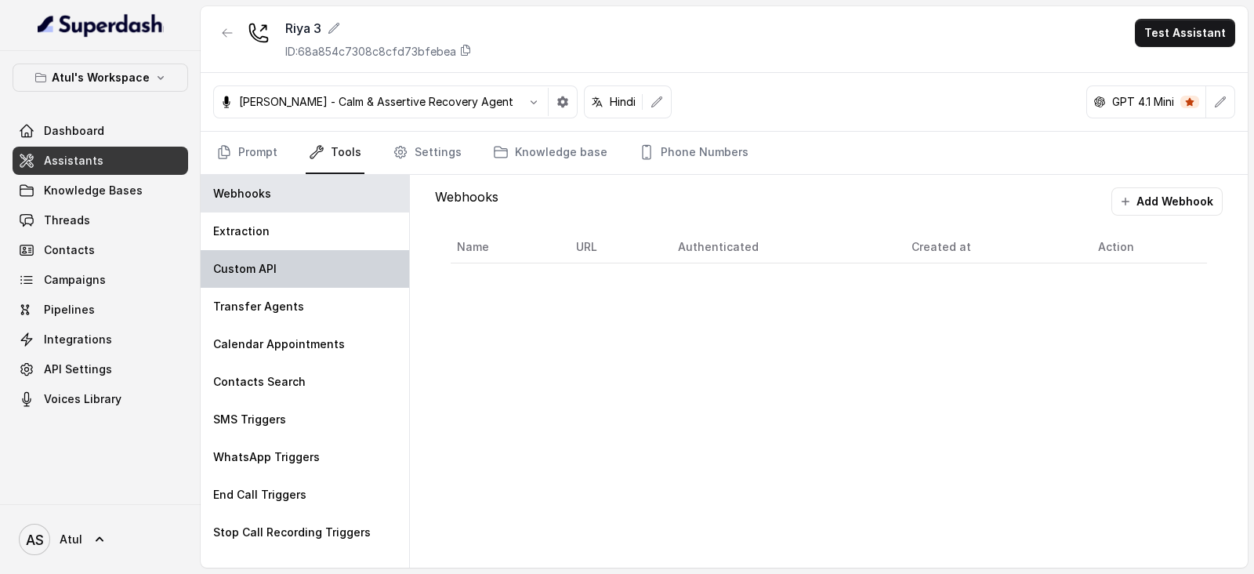
click at [313, 253] on div "Custom API" at bounding box center [305, 269] width 209 height 38
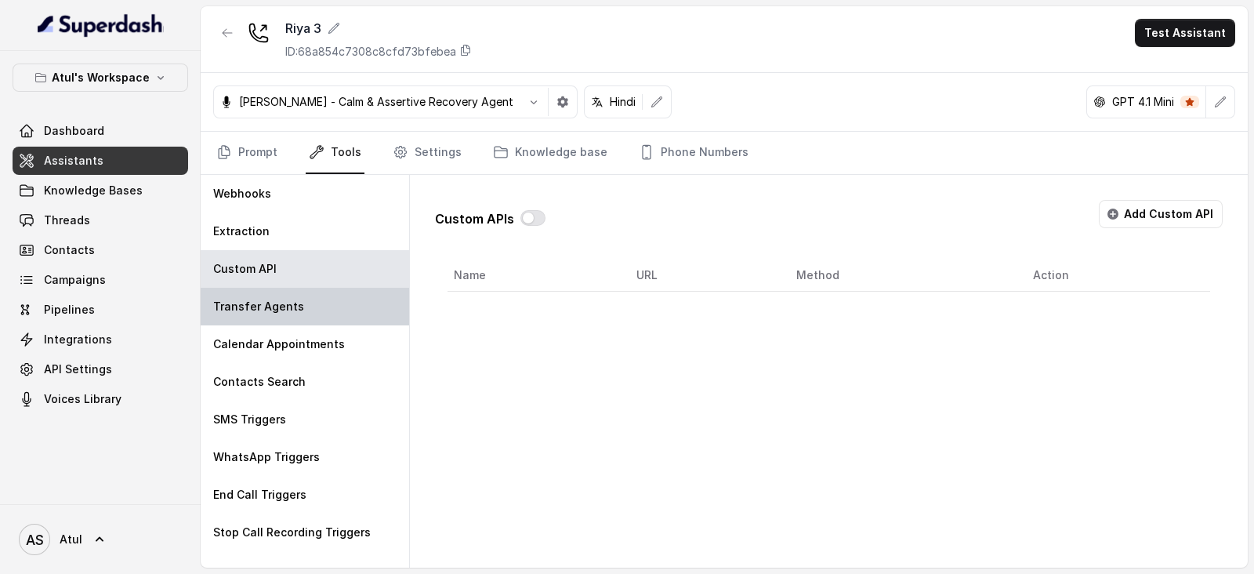
click at [302, 306] on div "Transfer Agents" at bounding box center [305, 307] width 209 height 38
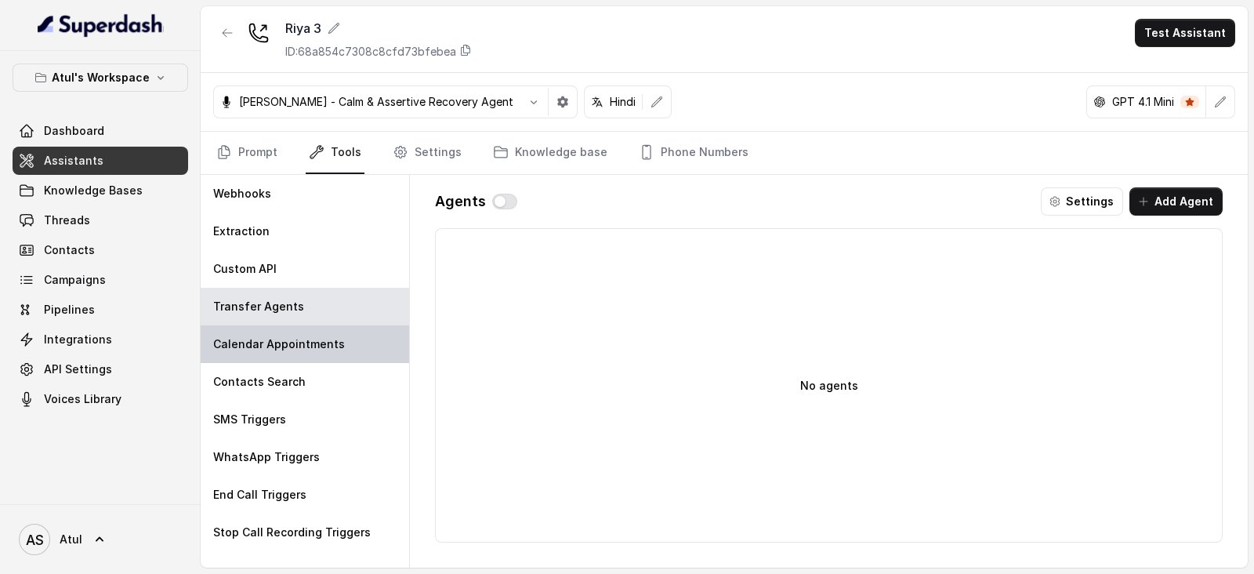
click at [325, 355] on div "Calendar Appointments" at bounding box center [305, 344] width 209 height 38
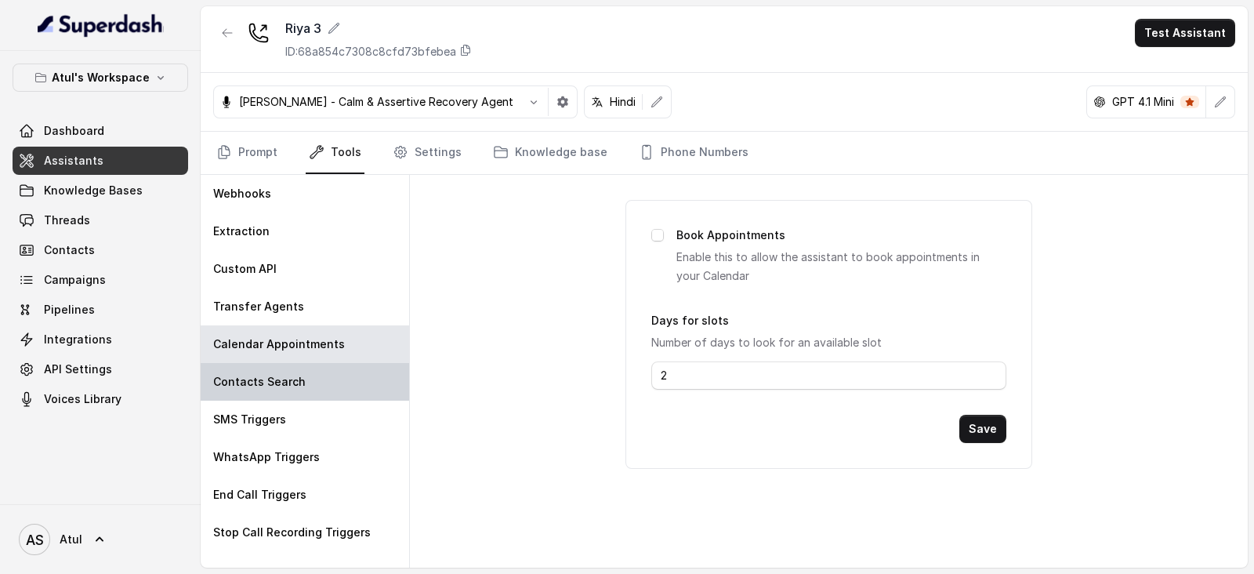
click at [275, 378] on p "Contacts Search" at bounding box center [259, 382] width 93 height 16
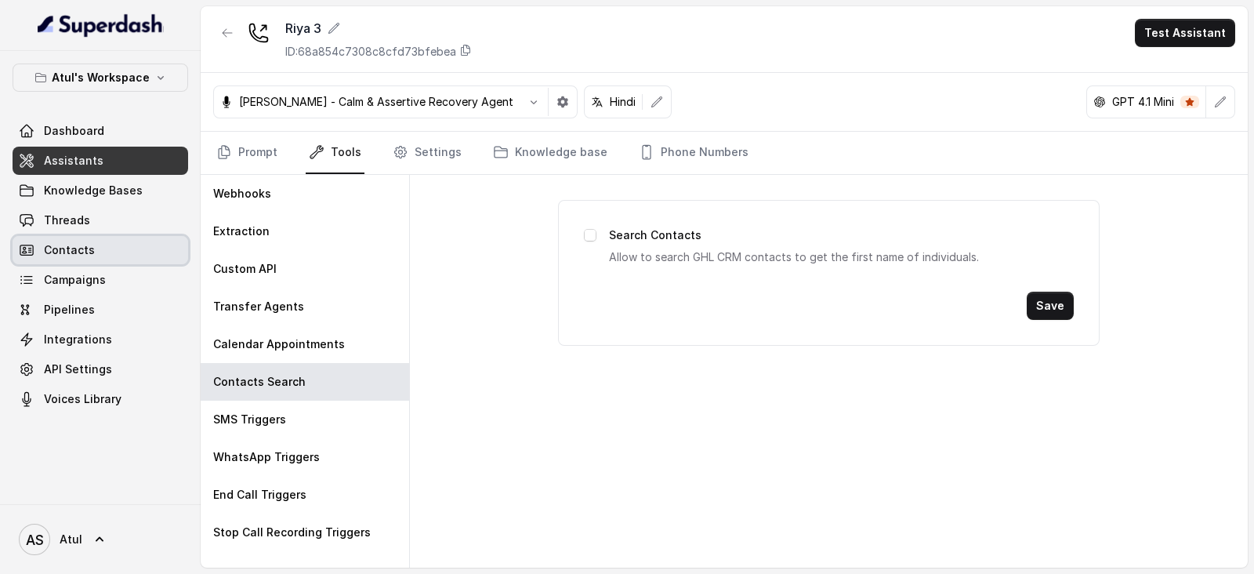
click at [78, 256] on span "Contacts" at bounding box center [69, 250] width 51 height 16
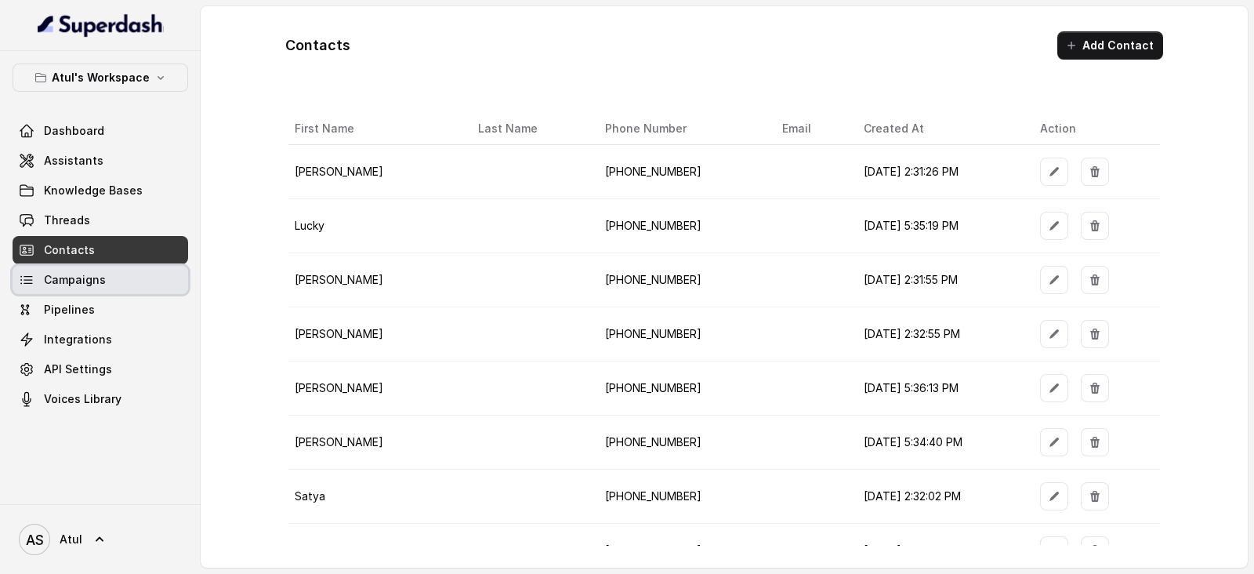
click at [130, 277] on link "Campaigns" at bounding box center [101, 280] width 176 height 28
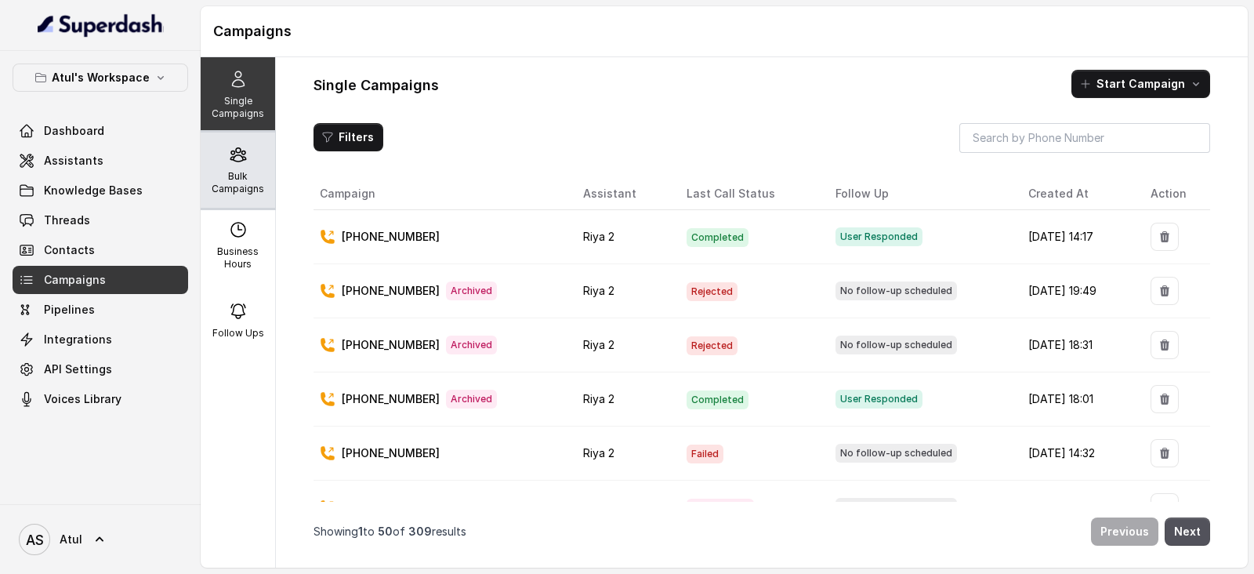
click at [216, 157] on div "Bulk Campaigns" at bounding box center [238, 169] width 74 height 75
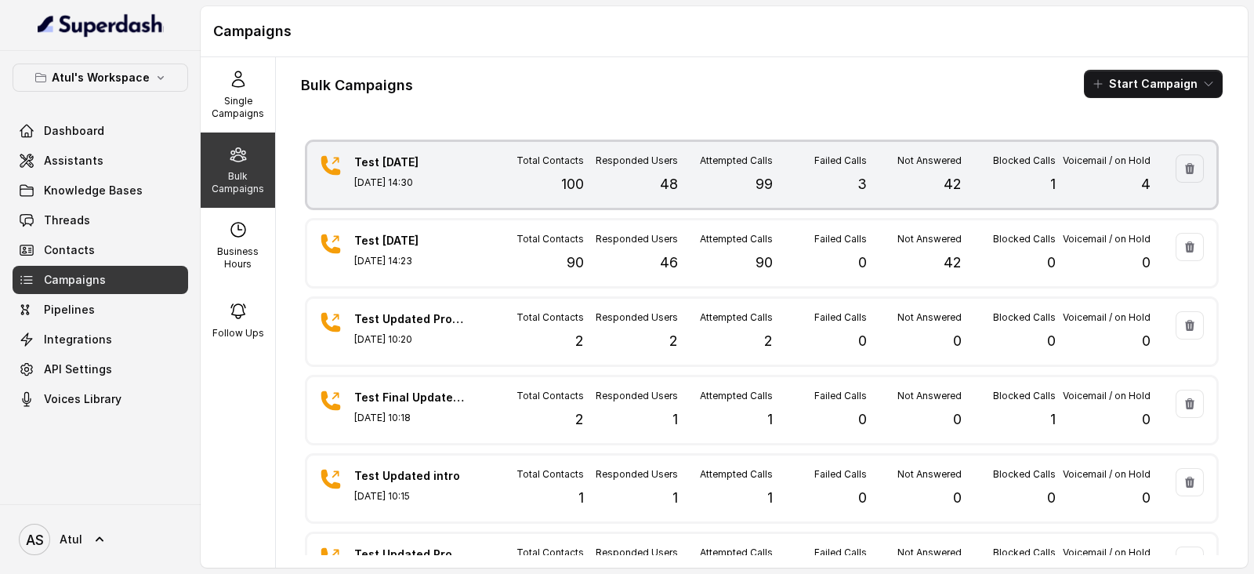
click at [713, 194] on div "Attempted Calls 99" at bounding box center [725, 174] width 95 height 41
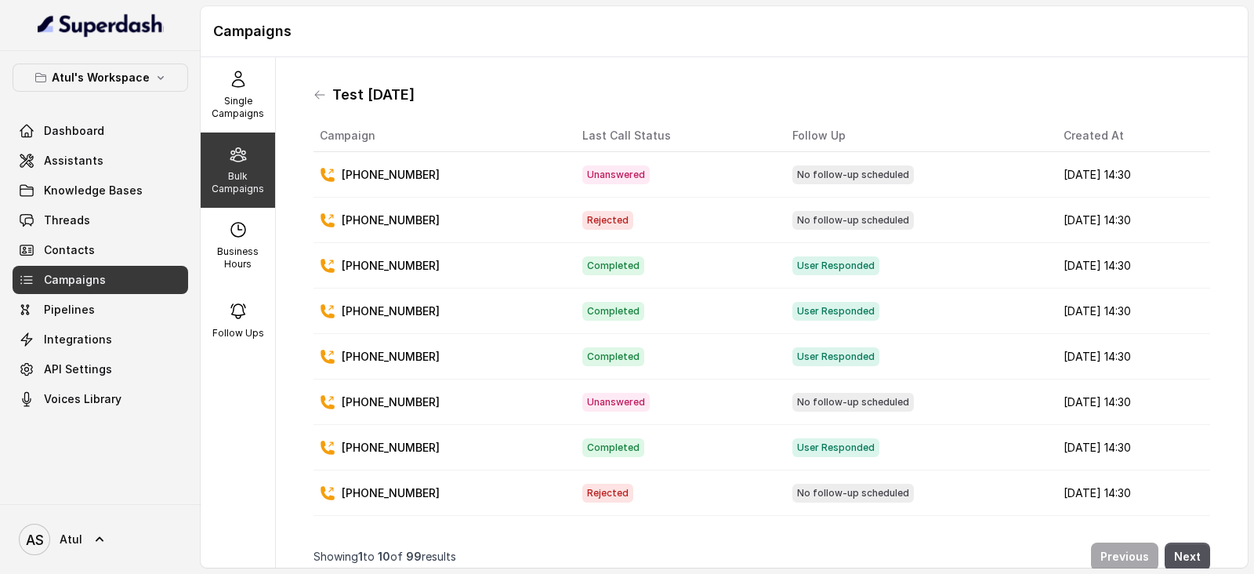
click at [224, 179] on p "Bulk Campaigns" at bounding box center [238, 182] width 62 height 25
click at [235, 106] on p "Single Campaigns" at bounding box center [238, 107] width 62 height 25
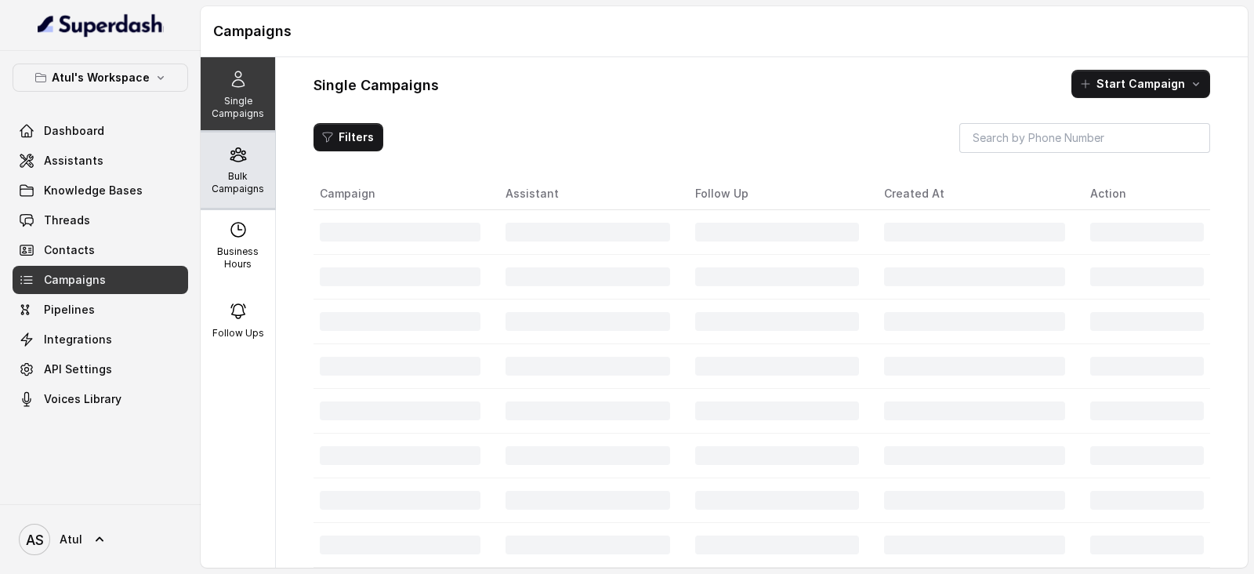
click at [244, 157] on div "Bulk Campaigns" at bounding box center [238, 169] width 74 height 75
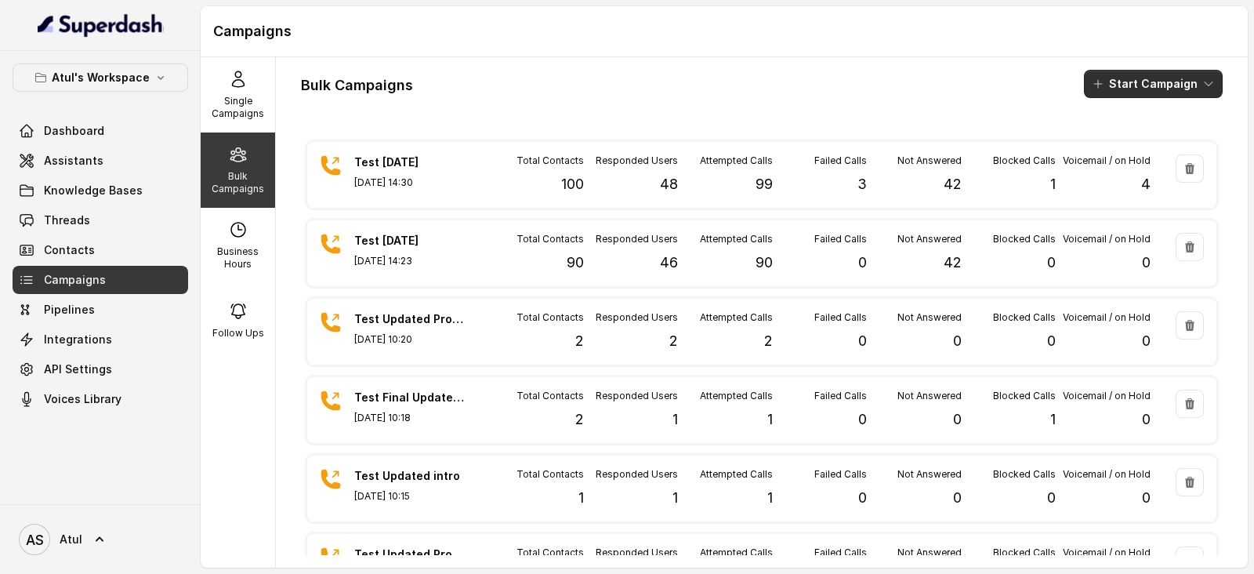
click at [1140, 88] on button "Start Campaign" at bounding box center [1153, 84] width 139 height 28
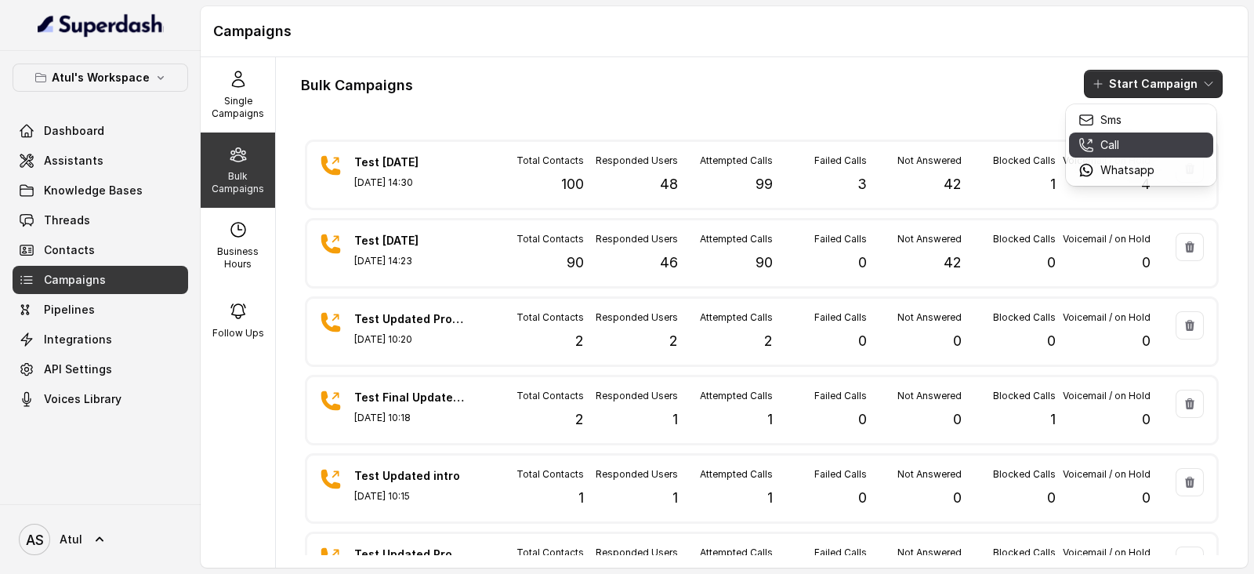
click at [1121, 144] on div "Call" at bounding box center [1117, 145] width 76 height 16
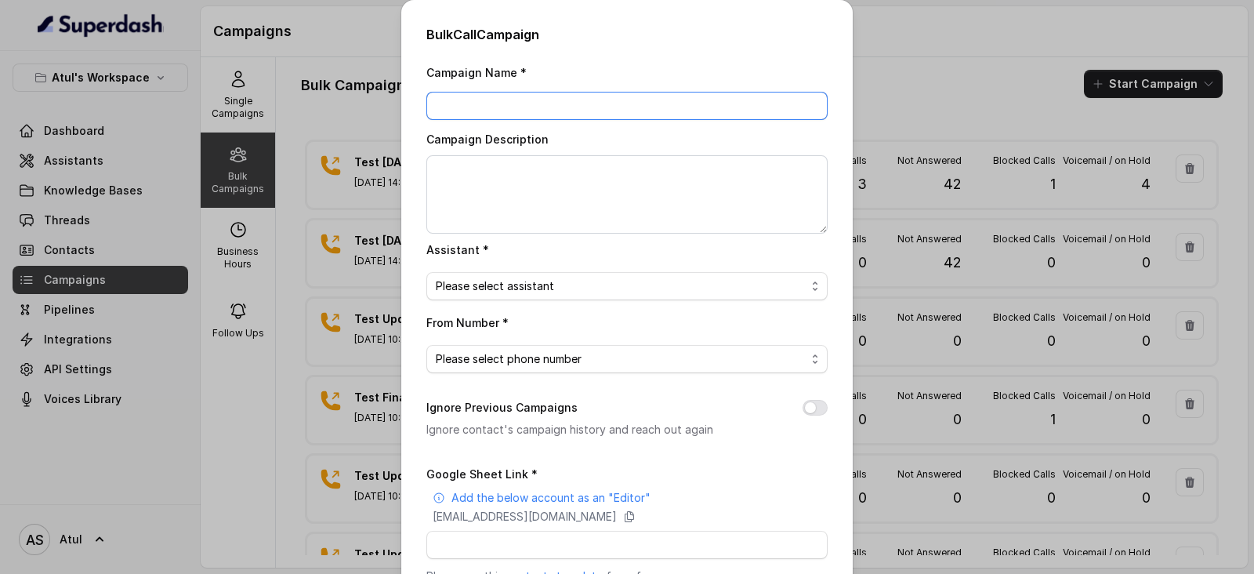
click at [529, 101] on input "Campaign Name *" at bounding box center [626, 106] width 401 height 28
type input "jhvjhguk"
click at [535, 177] on textarea "Campaign Description" at bounding box center [626, 194] width 401 height 78
type textarea "lkuk"
click at [558, 287] on span "Please select assistant" at bounding box center [621, 286] width 370 height 19
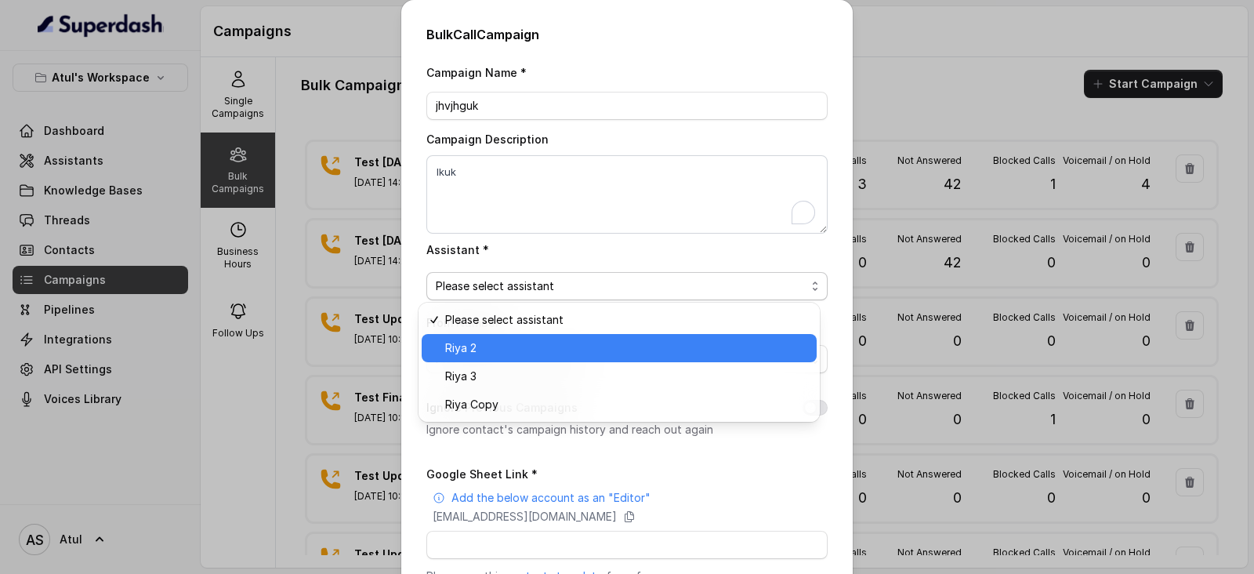
click at [524, 344] on span "Riya 2" at bounding box center [626, 348] width 362 height 19
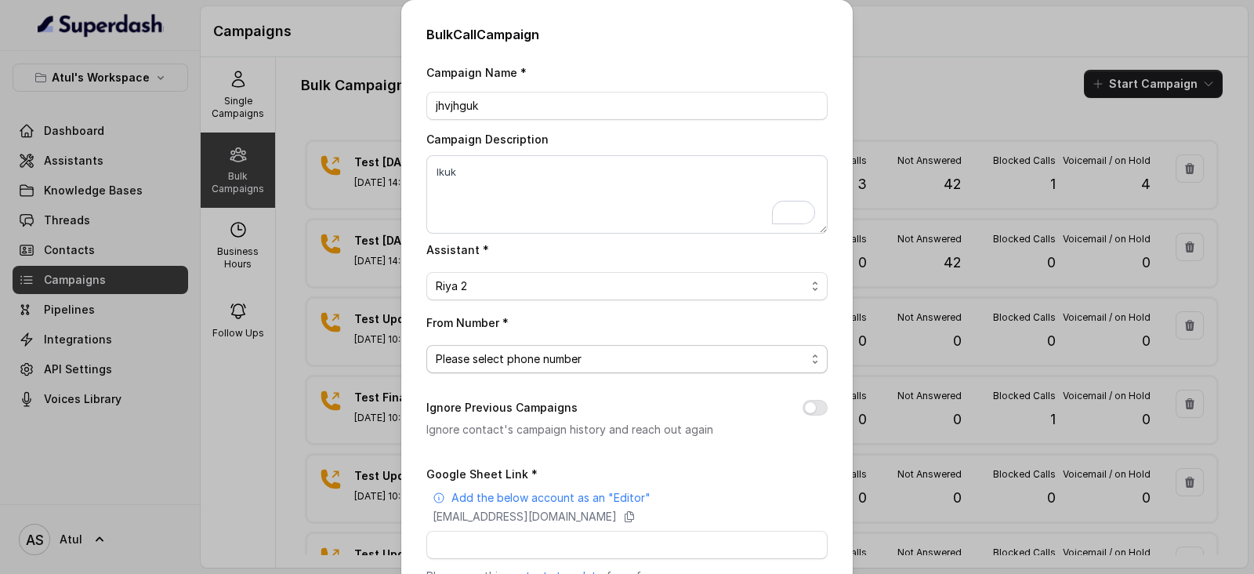
click at [533, 367] on span "Please select phone number" at bounding box center [626, 359] width 401 height 28
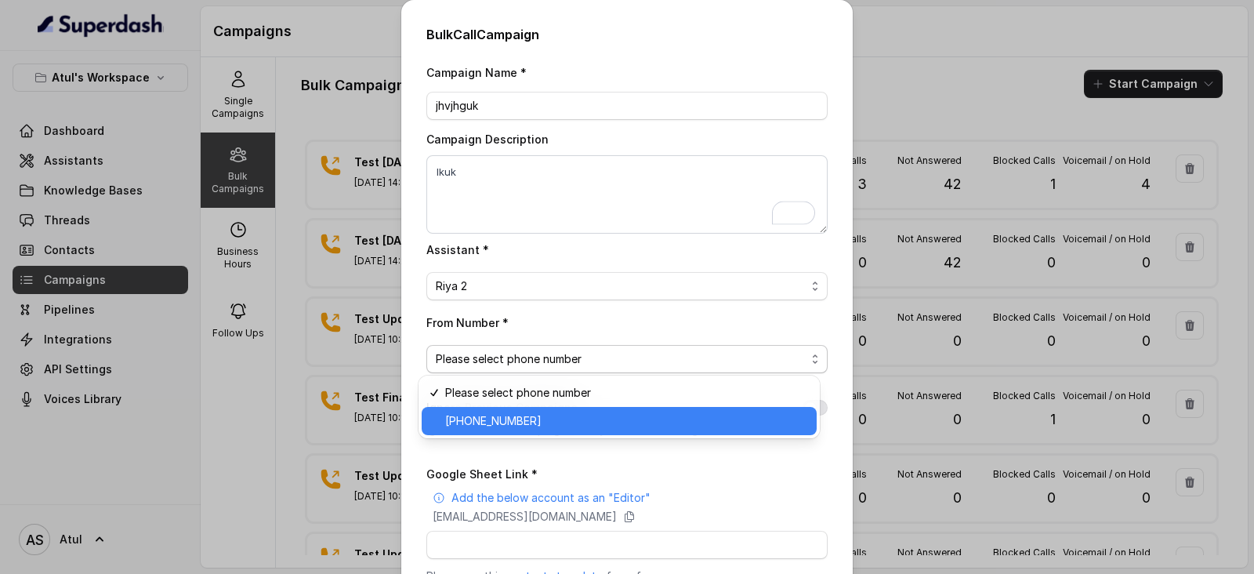
click at [521, 419] on span "[PHONE_NUMBER]" at bounding box center [626, 421] width 362 height 19
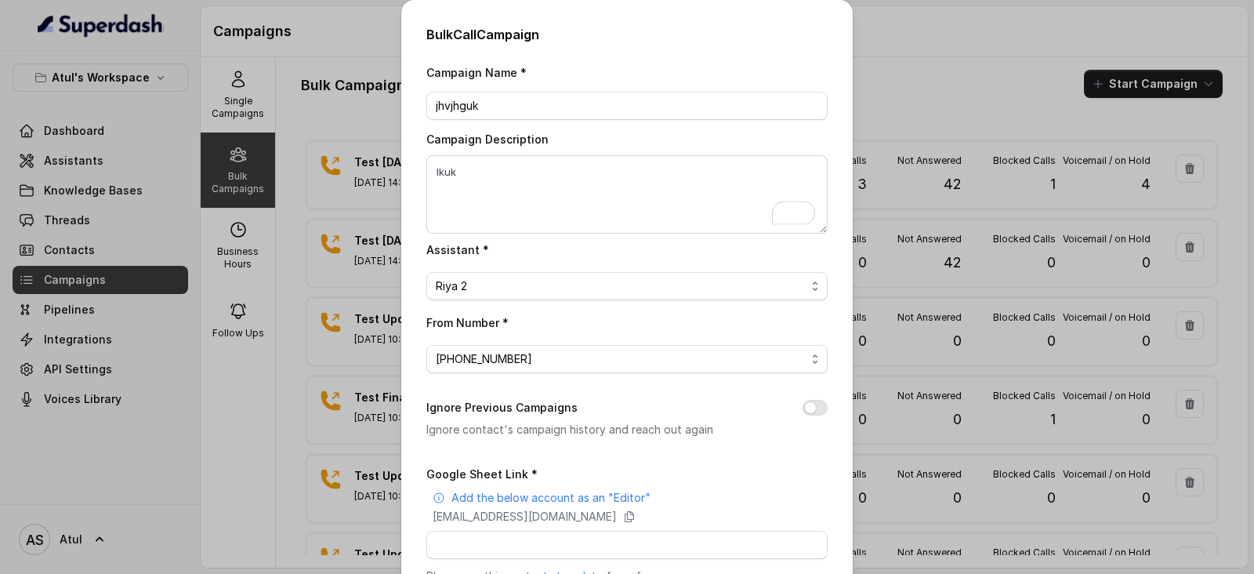
scroll to position [184, 0]
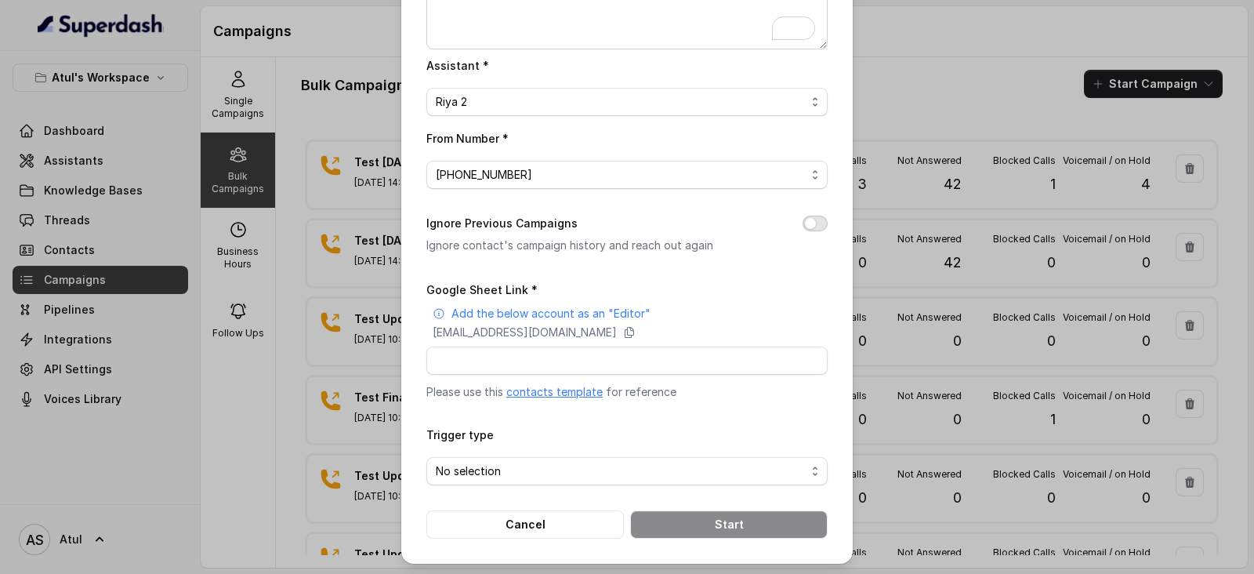
click at [806, 220] on button "Ignore Previous Campaigns" at bounding box center [815, 224] width 25 height 16
click at [549, 354] on input "Google Sheet Link *" at bounding box center [626, 361] width 401 height 28
type input "[URL][DOMAIN_NAME]"
drag, startPoint x: 601, startPoint y: 310, endPoint x: 682, endPoint y: 303, distance: 81.0
click at [682, 306] on div "Add the below account as an "Editor"" at bounding box center [630, 314] width 395 height 16
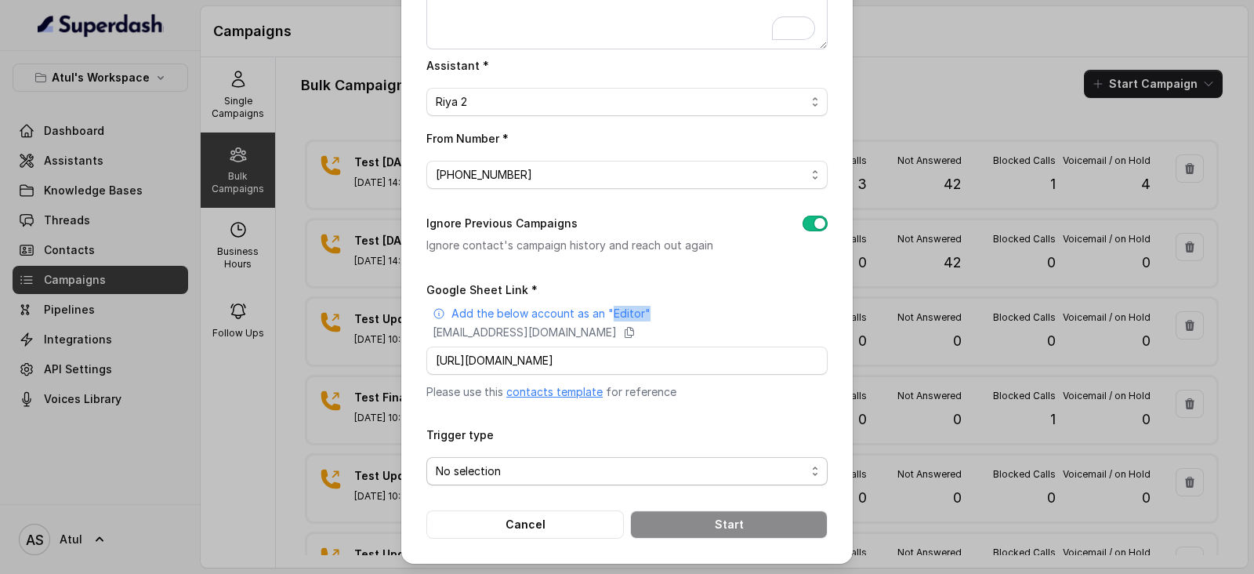
click at [646, 469] on span "No selection" at bounding box center [621, 471] width 370 height 19
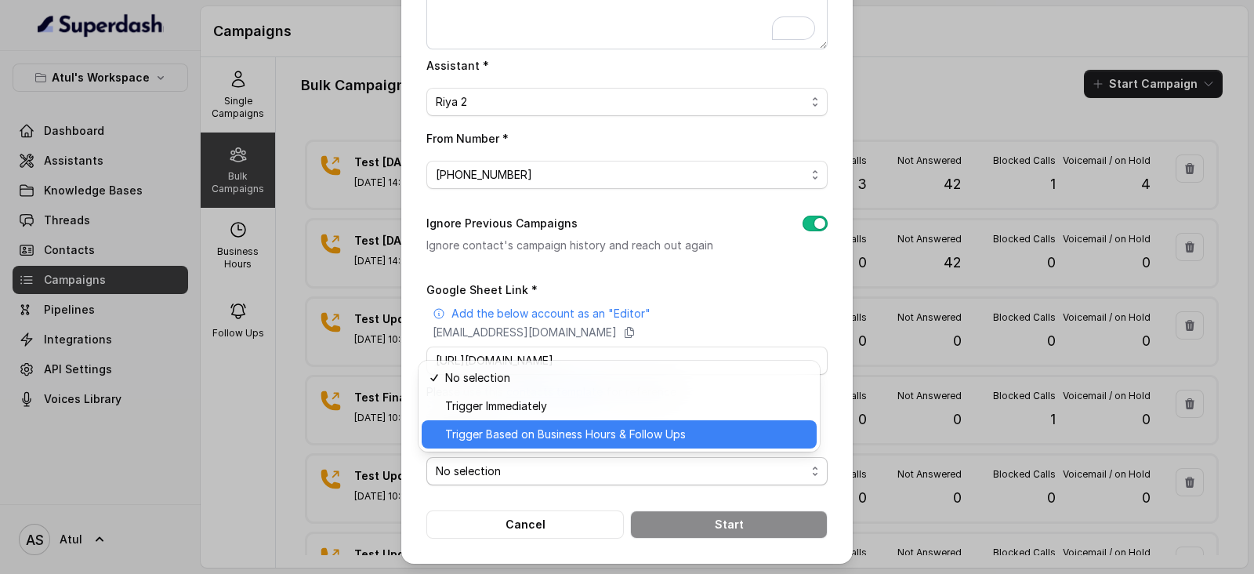
click at [501, 438] on span "Trigger Based on Business Hours & Follow Ups" at bounding box center [626, 434] width 362 height 19
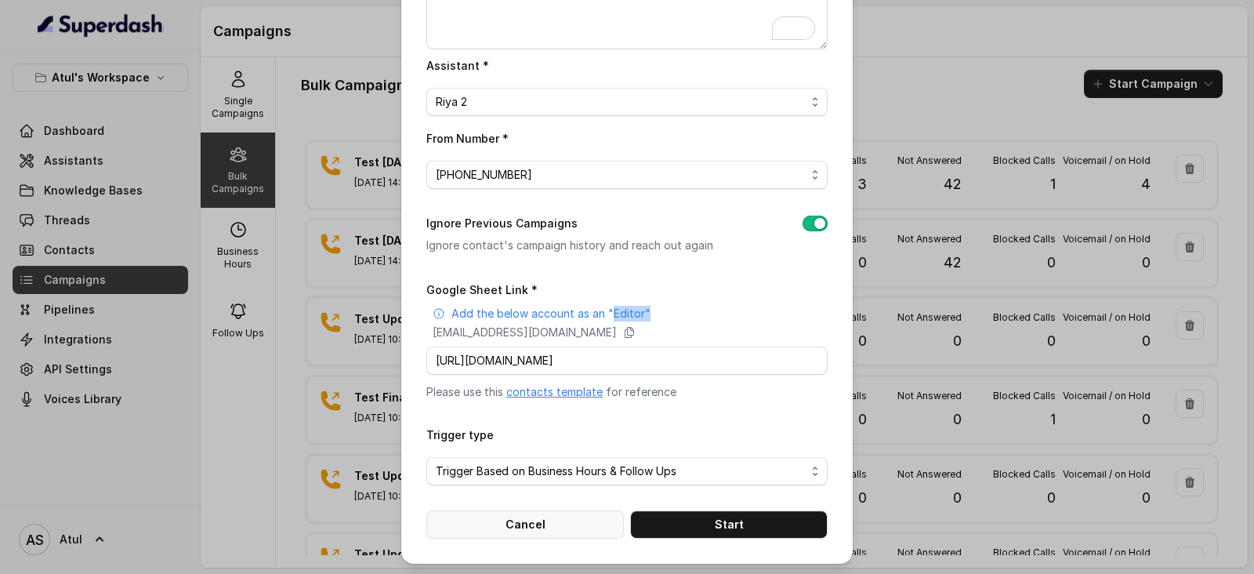
click at [582, 518] on button "Cancel" at bounding box center [525, 524] width 198 height 28
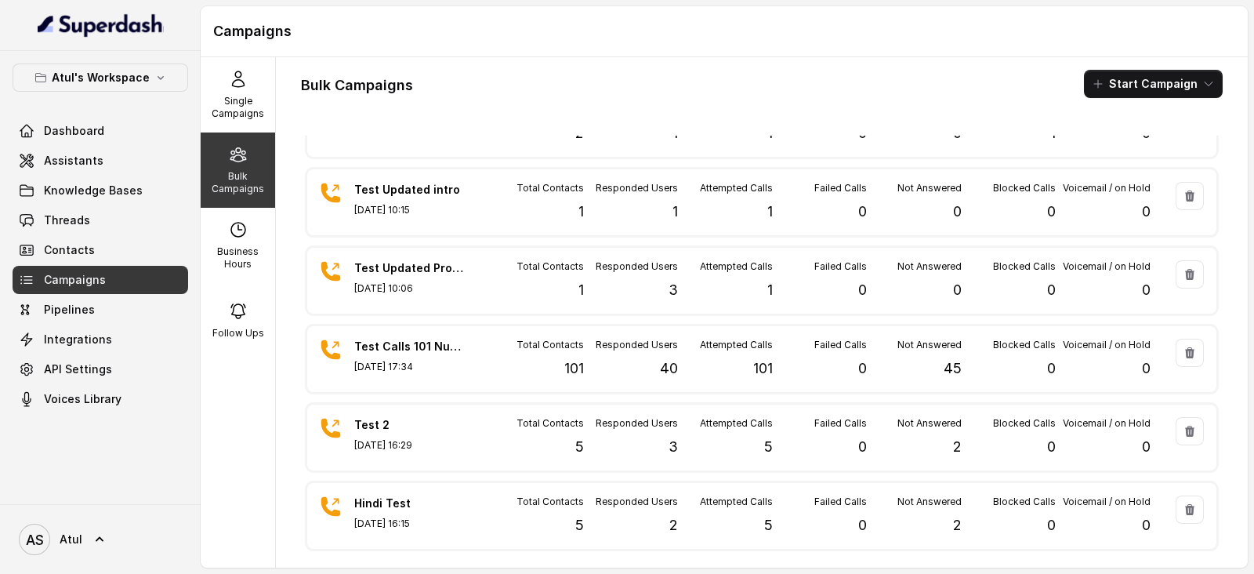
scroll to position [0, 0]
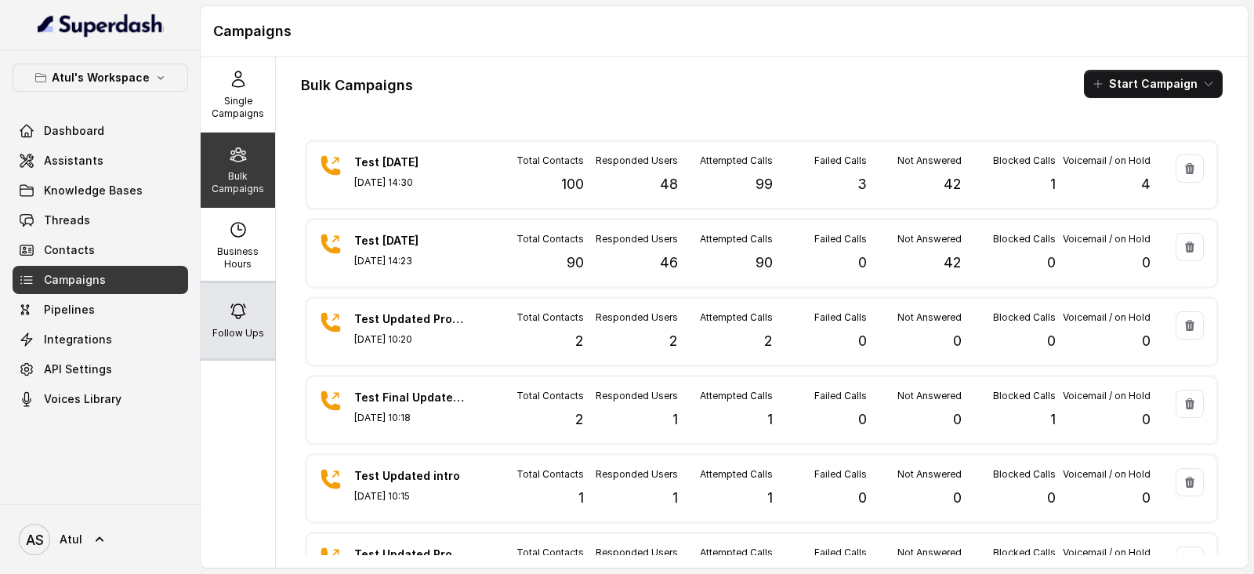
click at [238, 331] on p "Follow Ups" at bounding box center [238, 333] width 52 height 13
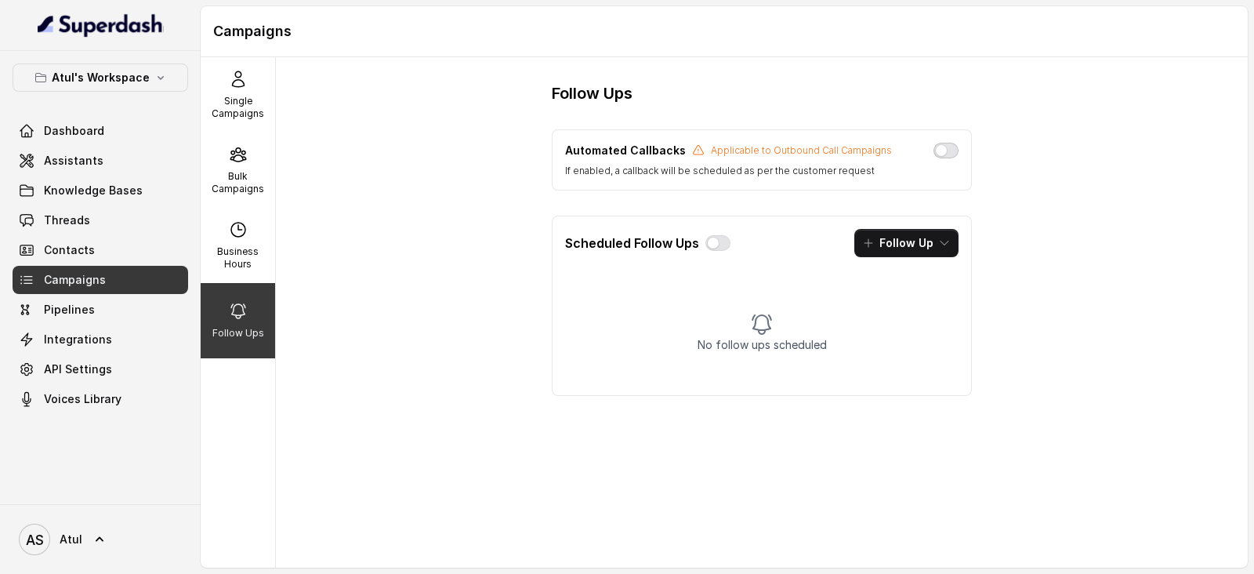
click at [951, 152] on button "button" at bounding box center [946, 151] width 25 height 16
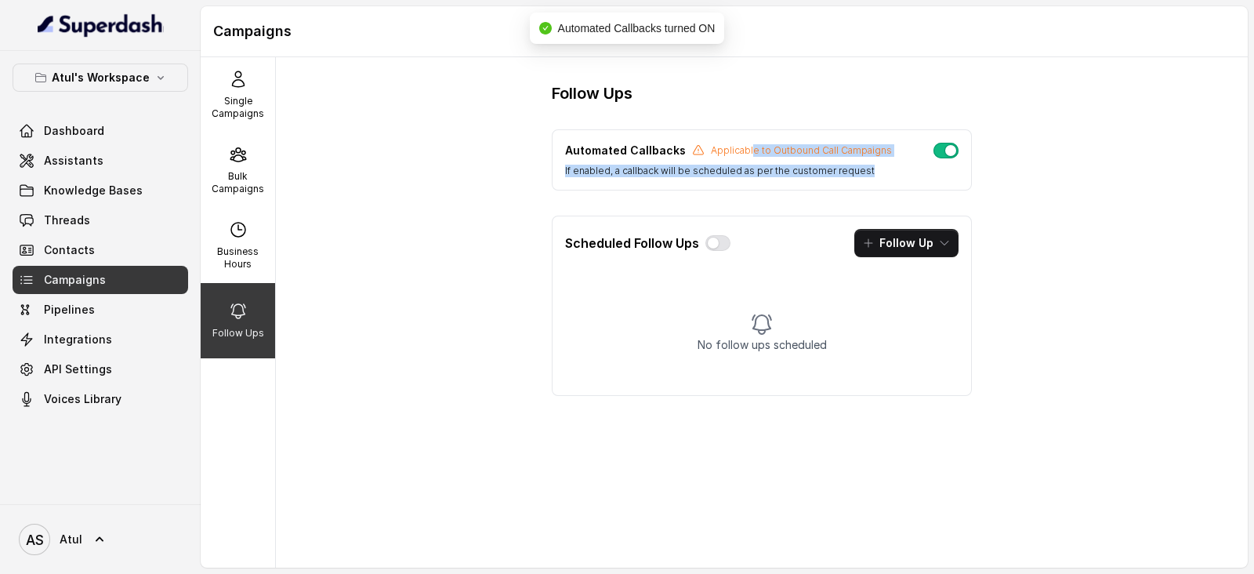
drag, startPoint x: 742, startPoint y: 151, endPoint x: 909, endPoint y: 150, distance: 167.0
click at [909, 150] on div "Automated Callbacks Applicable to Outbound Call Campaigns If enabled, a callbac…" at bounding box center [762, 160] width 394 height 34
click at [710, 241] on button "button" at bounding box center [718, 243] width 25 height 16
click at [914, 249] on button "Follow Up" at bounding box center [907, 243] width 104 height 28
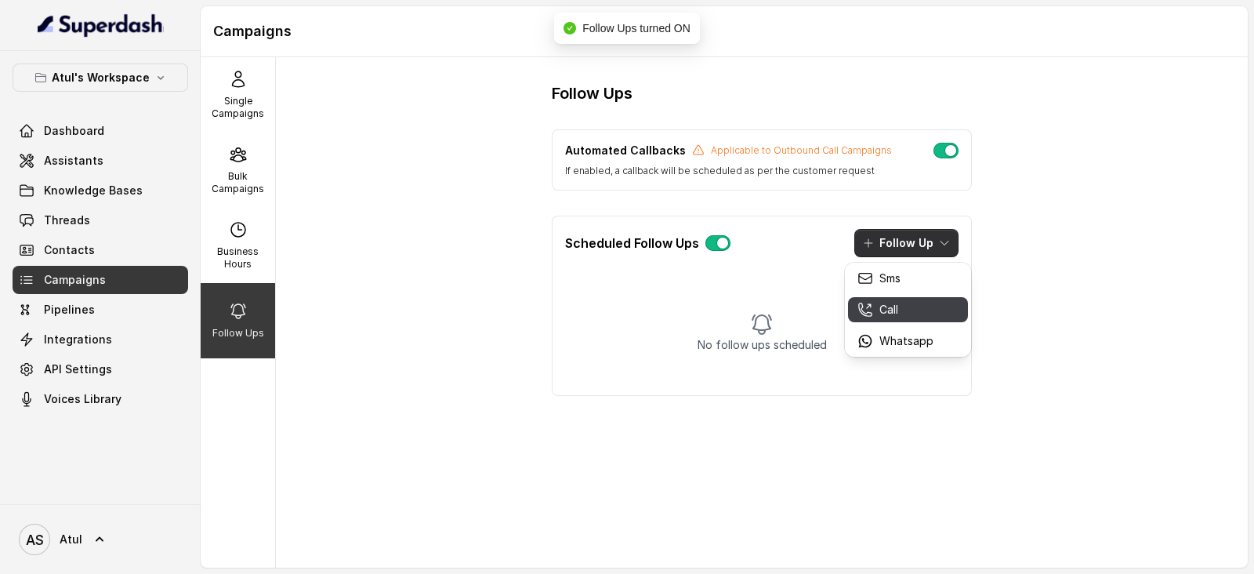
click at [898, 307] on p "Call" at bounding box center [889, 310] width 19 height 16
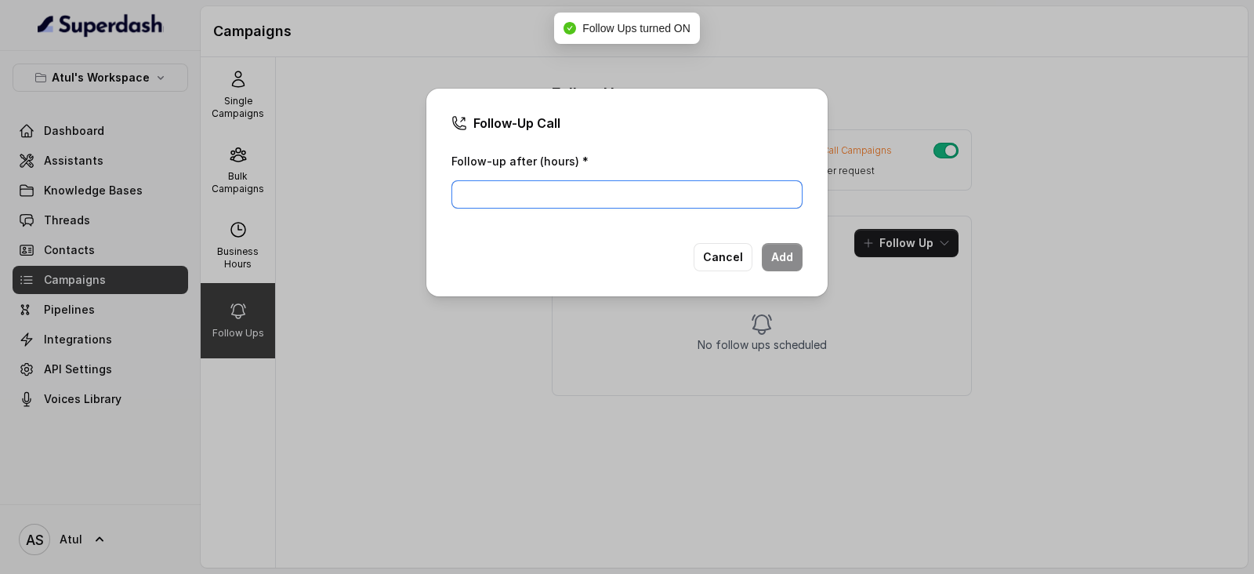
click at [526, 198] on input "Follow-up after (hours) *" at bounding box center [627, 194] width 351 height 28
click at [604, 194] on input "Follow-up after (hours) *" at bounding box center [627, 194] width 351 height 28
type input "1"
click at [798, 258] on button "Add" at bounding box center [782, 257] width 41 height 28
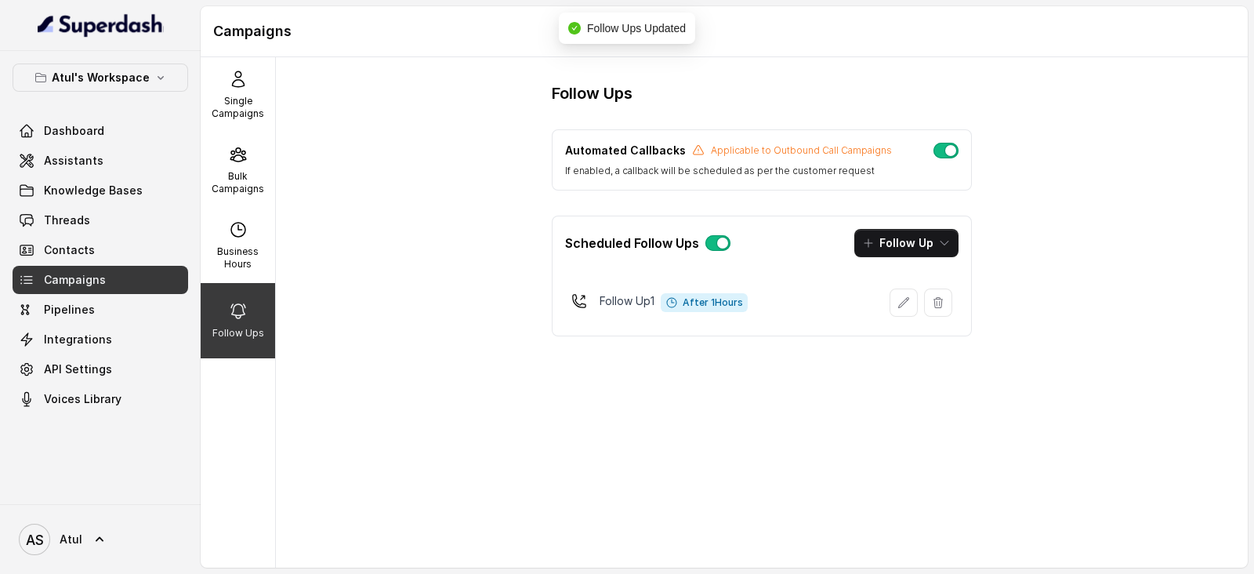
click at [721, 242] on button "button" at bounding box center [718, 243] width 25 height 16
click at [951, 144] on button "button" at bounding box center [946, 151] width 25 height 16
click at [904, 299] on icon "button" at bounding box center [904, 302] width 13 height 13
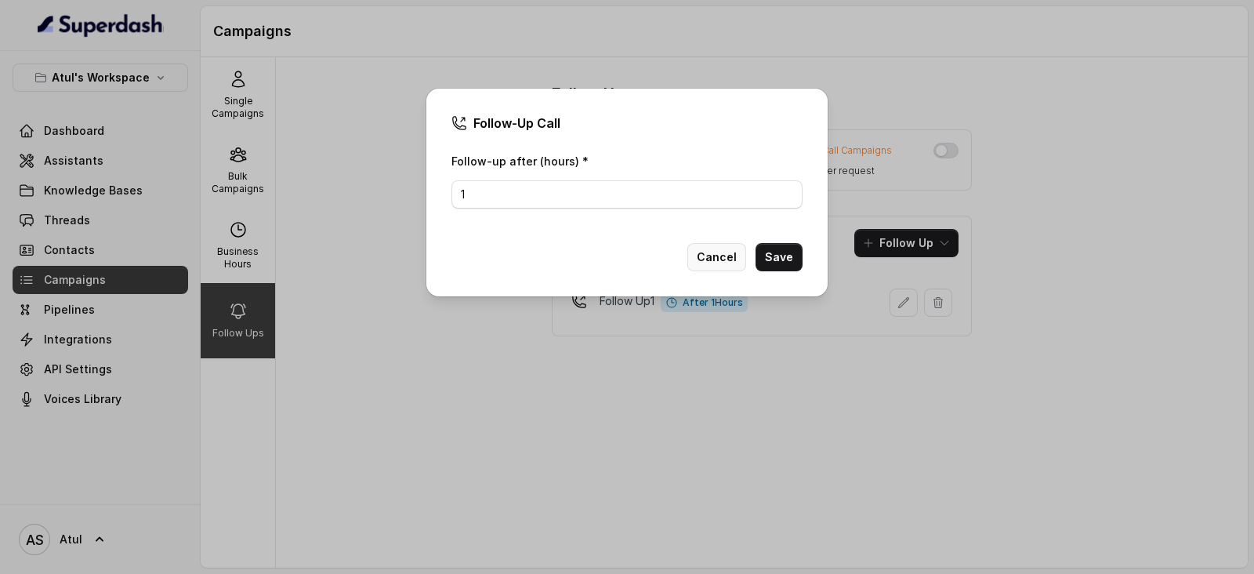
click at [695, 263] on button "Cancel" at bounding box center [717, 257] width 59 height 28
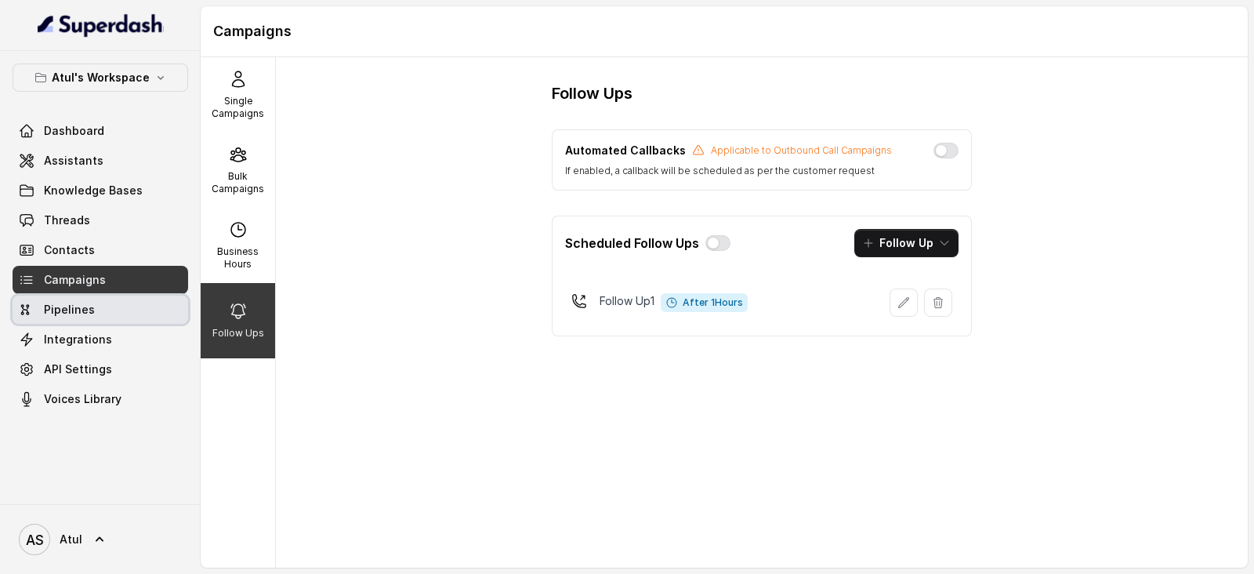
click at [63, 303] on span "Pipelines" at bounding box center [69, 310] width 51 height 16
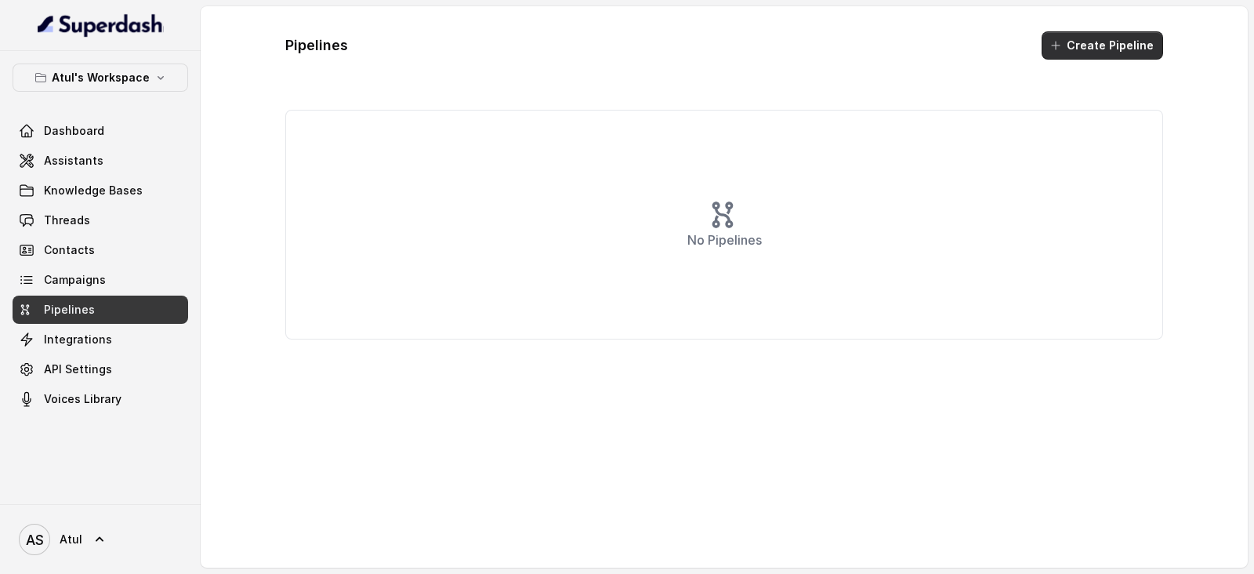
click at [1105, 48] on button "Create Pipeline" at bounding box center [1103, 45] width 122 height 28
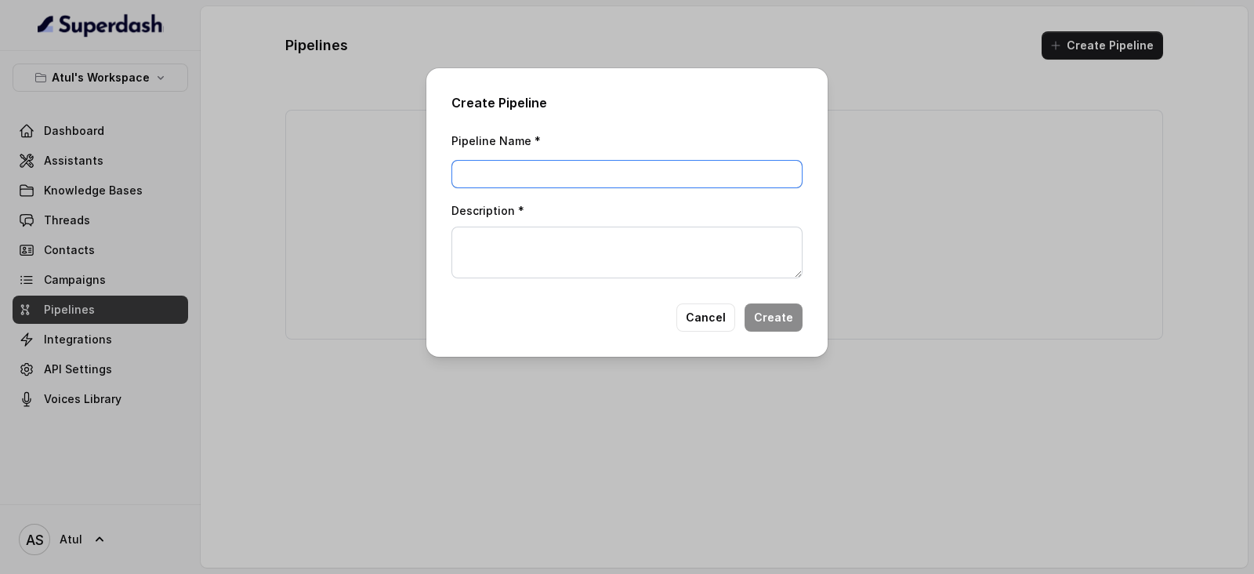
click at [498, 169] on input "Pipeline Name *" at bounding box center [627, 174] width 351 height 28
type input "Test"
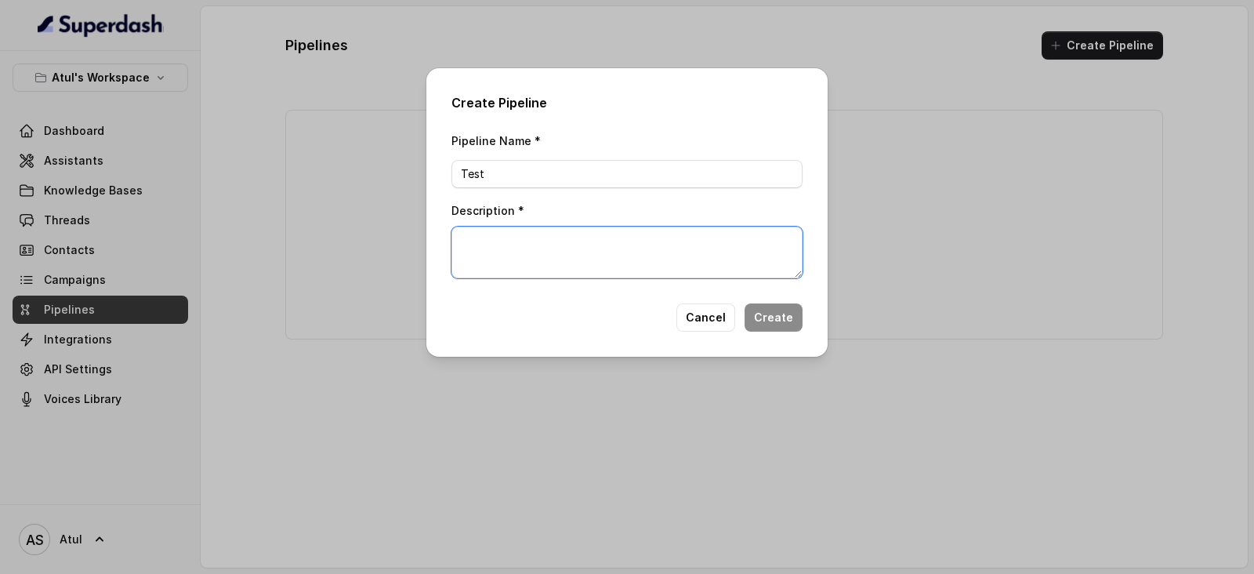
click at [580, 238] on textarea "Description *" at bounding box center [627, 253] width 351 height 52
type textarea "R"
type textarea "Testing"
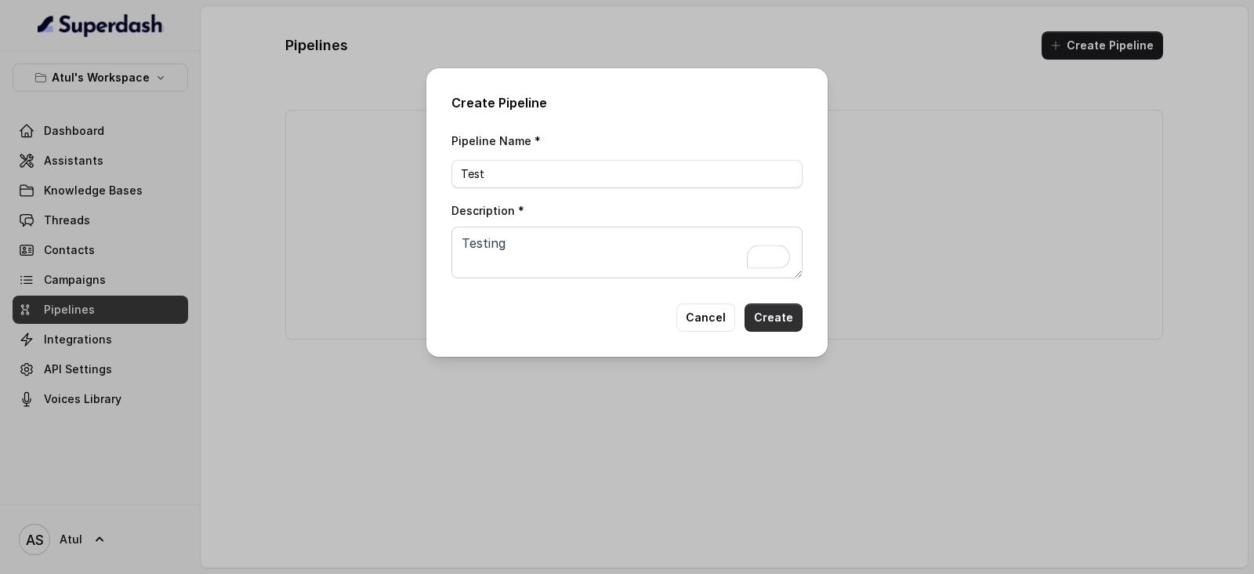
click at [768, 321] on button "Create" at bounding box center [774, 317] width 58 height 28
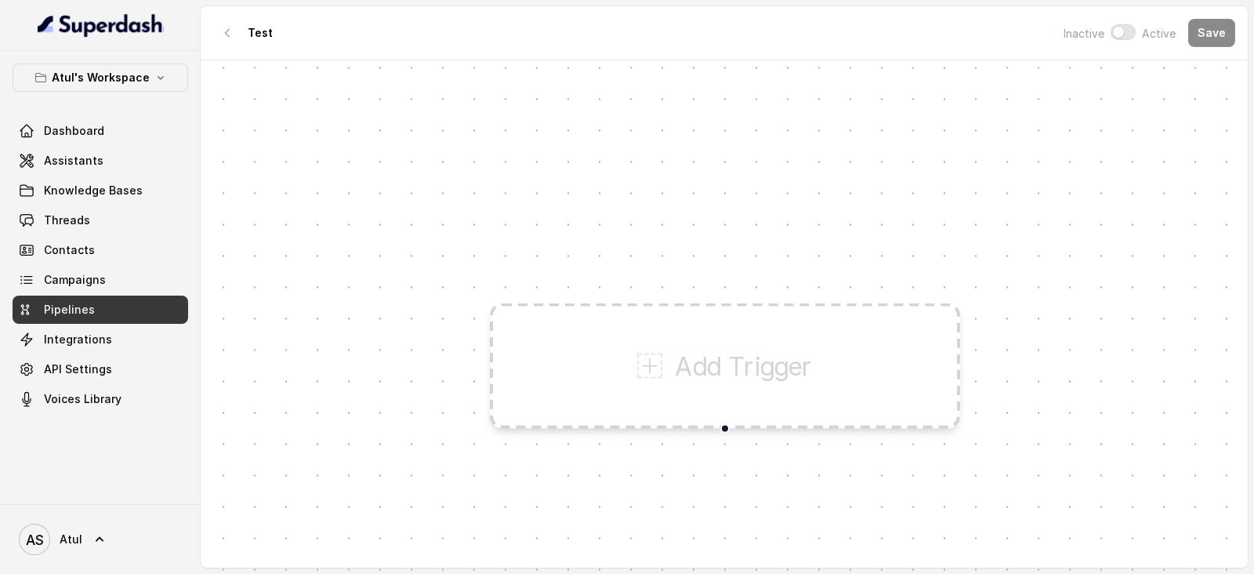
click at [696, 350] on p "Add Trigger" at bounding box center [744, 366] width 138 height 38
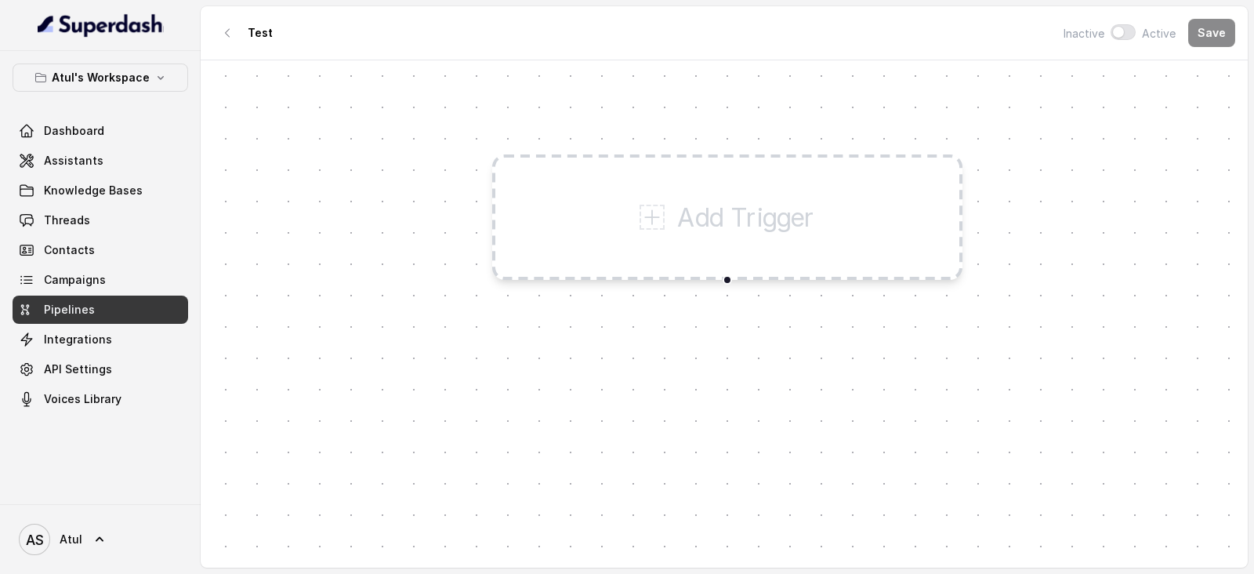
click at [757, 243] on div "Add Trigger" at bounding box center [727, 216] width 470 height 125
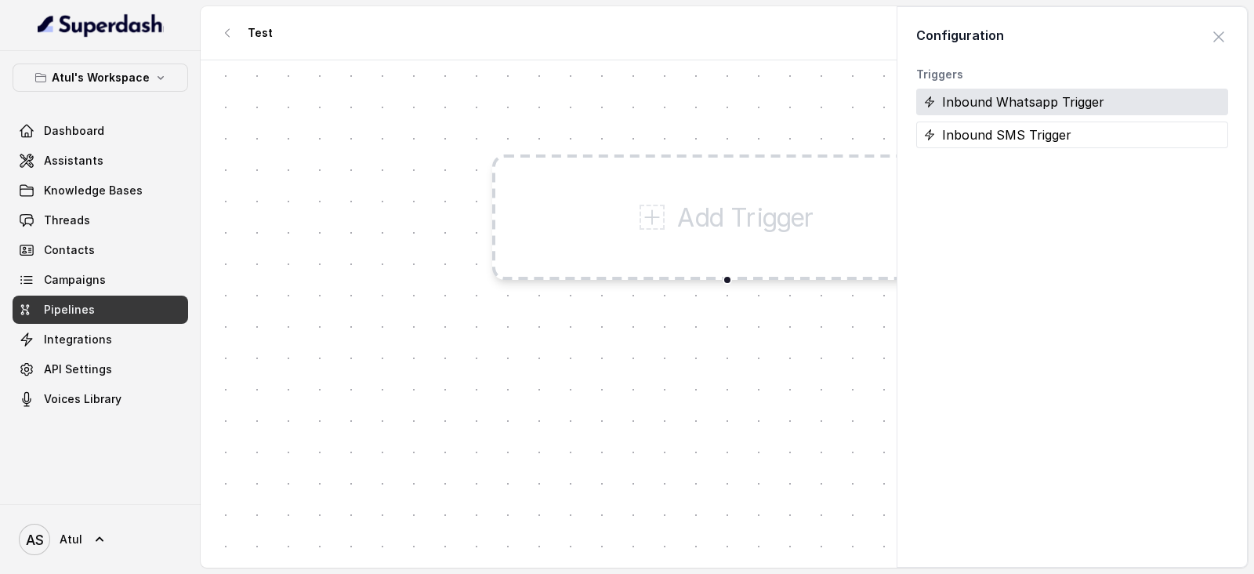
click at [1063, 103] on div "Inbound Whatsapp Trigger" at bounding box center [1072, 102] width 312 height 27
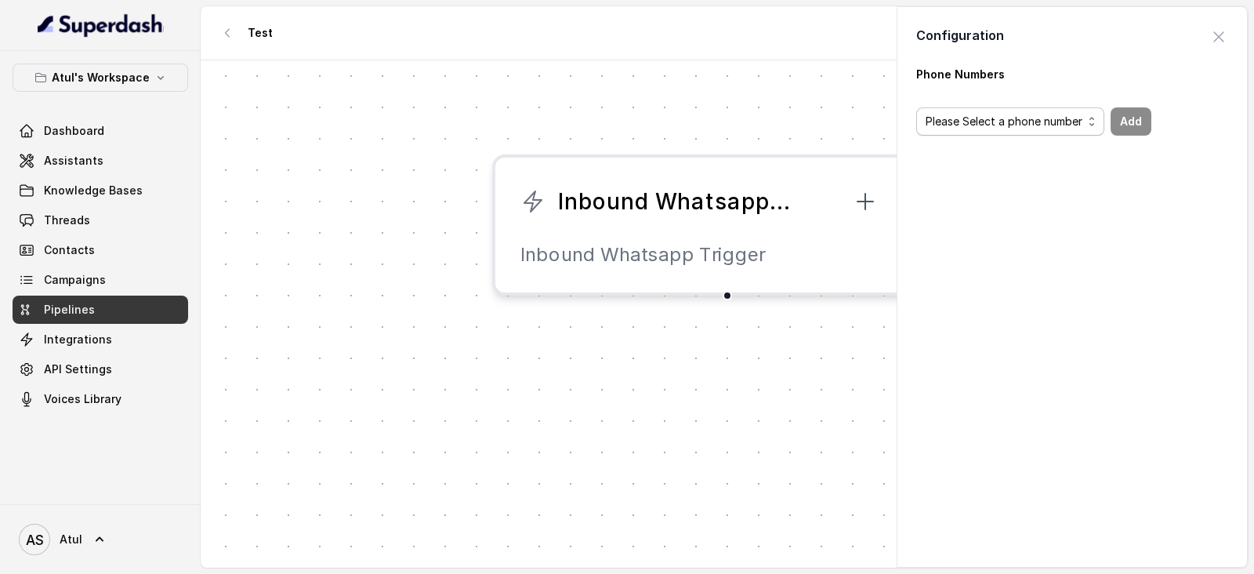
click at [1027, 123] on span "Please Select a phone number" at bounding box center [1004, 121] width 157 height 19
click at [1043, 161] on span "Please Select a phone number" at bounding box center [1016, 156] width 157 height 19
click at [1024, 123] on span "Please Select a phone number" at bounding box center [1004, 121] width 157 height 19
click at [1013, 154] on span "Please Select a phone number" at bounding box center [1016, 156] width 157 height 19
click at [1011, 125] on span "Please Select a phone number" at bounding box center [1004, 121] width 157 height 19
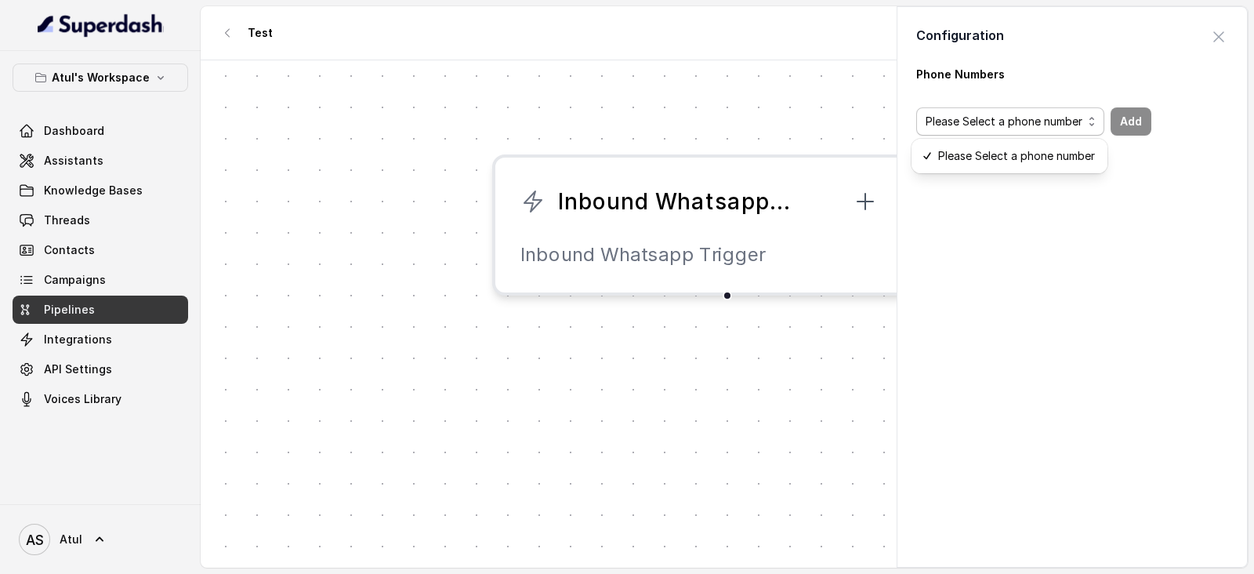
click at [702, 123] on div "Inbound Whatsapp Trigger Inbound Whatsapp Trigger" at bounding box center [724, 315] width 1047 height 511
click at [223, 34] on body "Atul's Workspace Dashboard Assistants Knowledge Bases Threads Contacts Campaign…" at bounding box center [627, 287] width 1254 height 574
click at [223, 48] on body "Atul's Workspace Dashboard Assistants Knowledge Bases Threads Contacts Campaign…" at bounding box center [627, 287] width 1254 height 574
click at [1205, 33] on span "button" at bounding box center [1219, 37] width 34 height 34
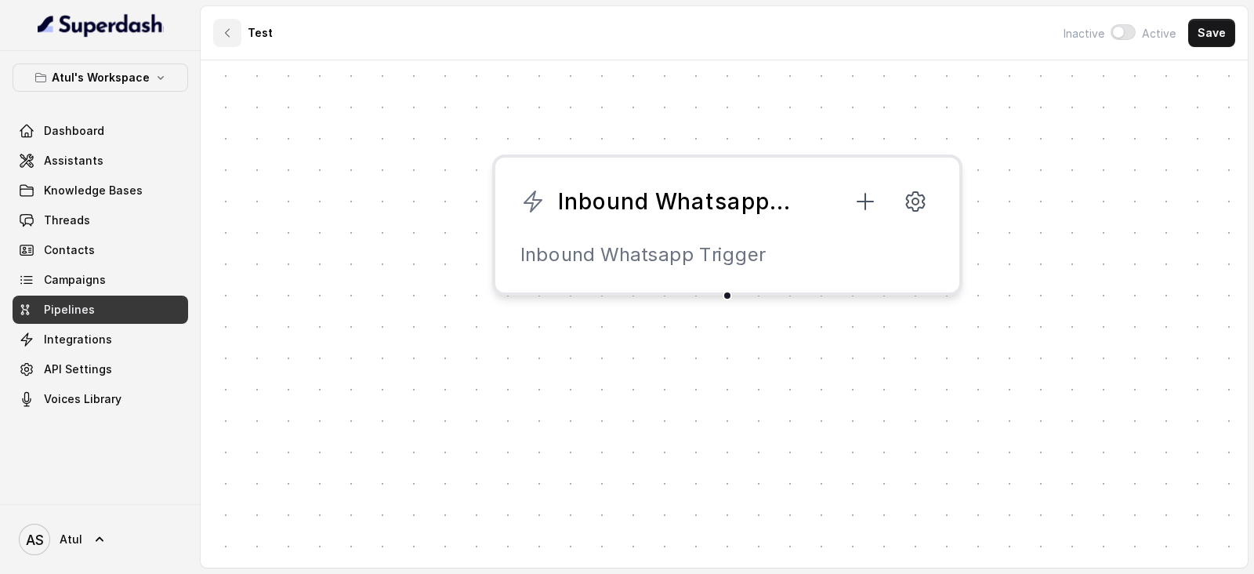
click at [220, 39] on button "button" at bounding box center [227, 33] width 28 height 28
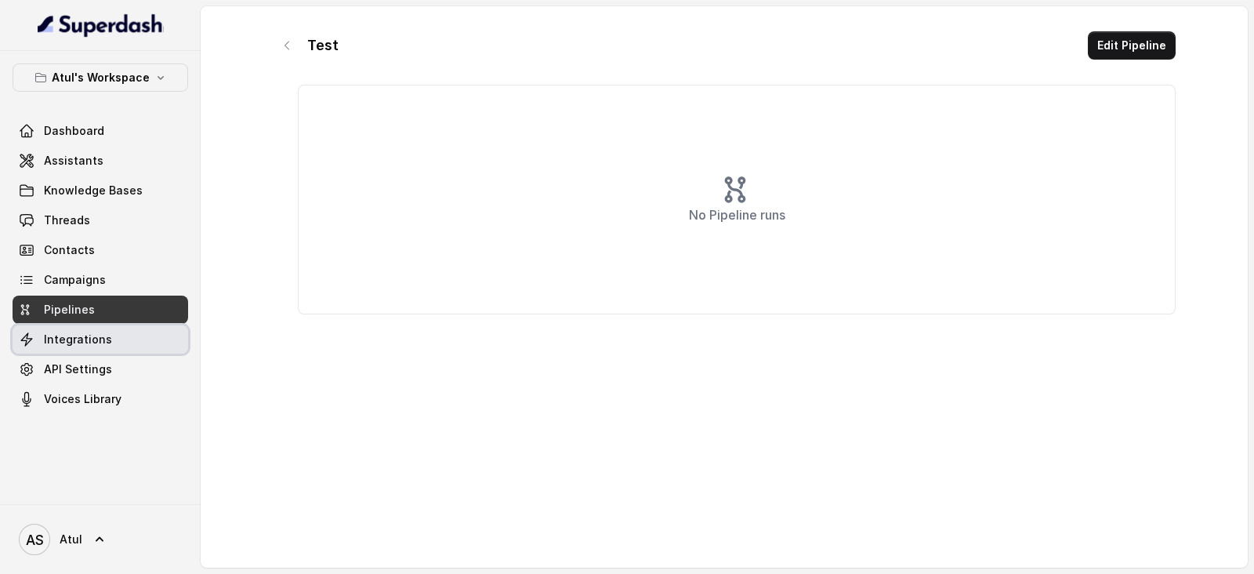
drag, startPoint x: 79, startPoint y: 343, endPoint x: 178, endPoint y: 308, distance: 104.6
click at [79, 343] on span "Integrations" at bounding box center [78, 340] width 68 height 16
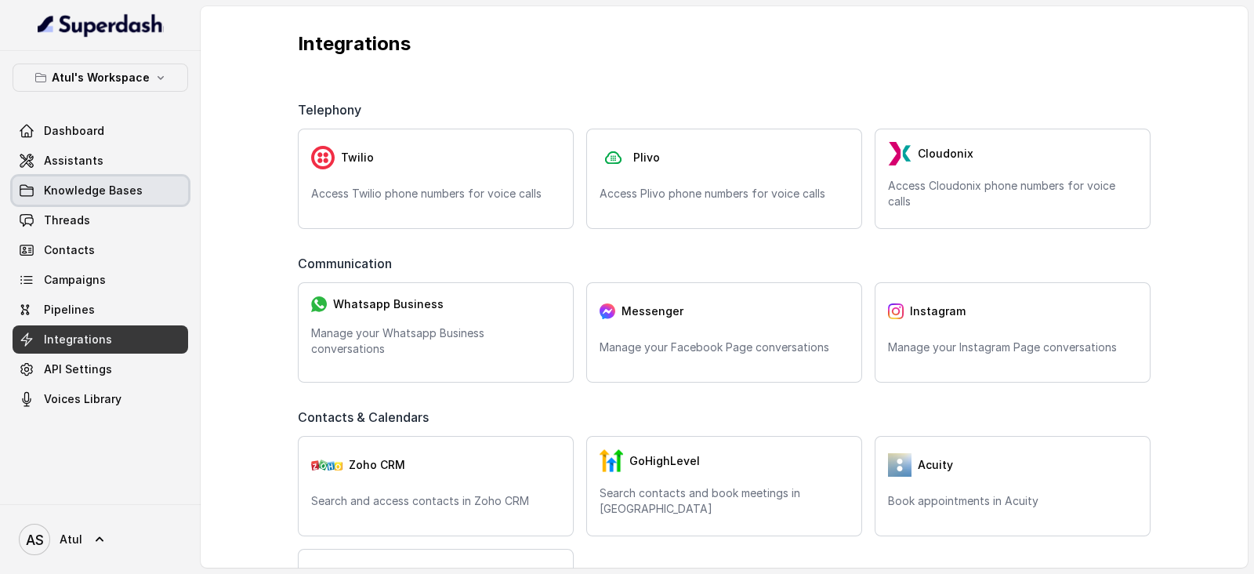
click at [82, 195] on span "Knowledge Bases" at bounding box center [93, 191] width 99 height 16
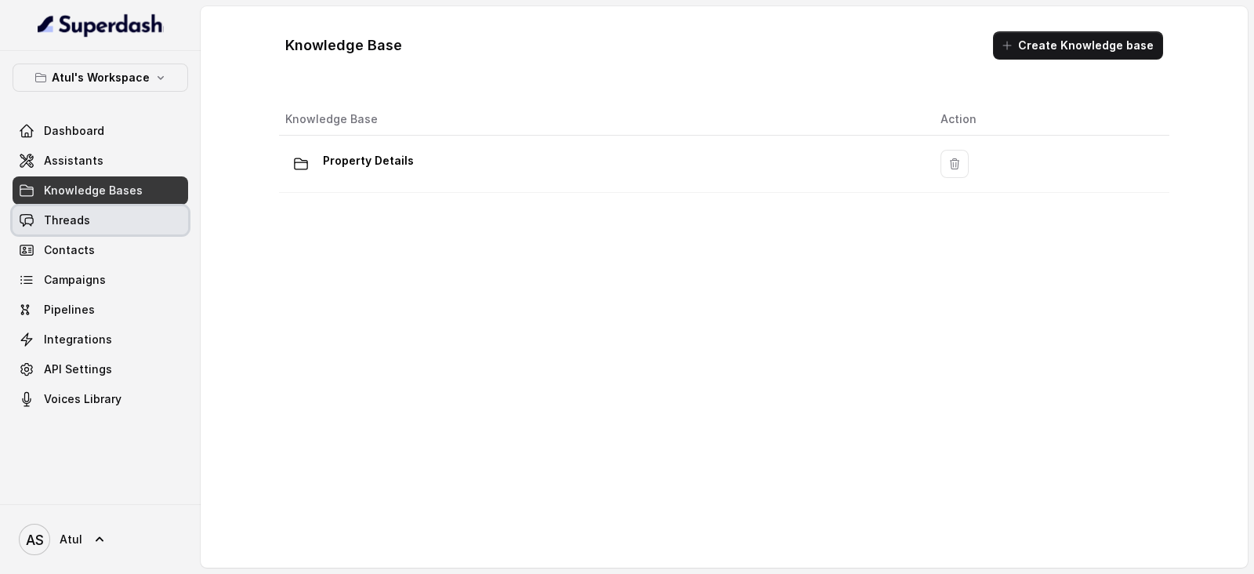
click at [80, 220] on span "Threads" at bounding box center [67, 220] width 46 height 16
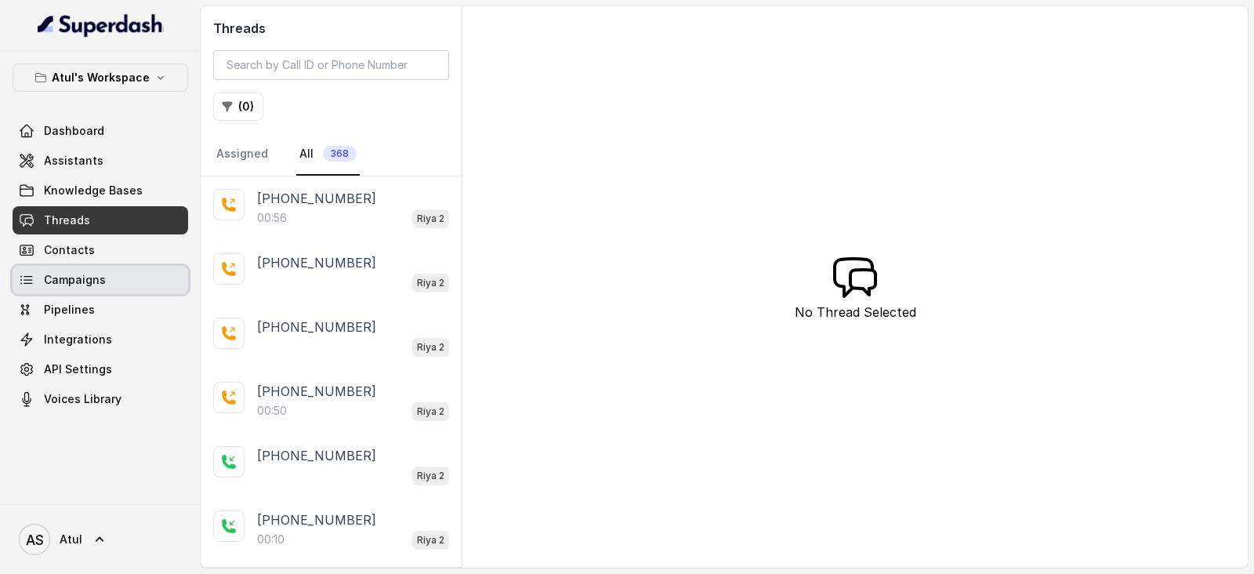
click at [93, 275] on span "Campaigns" at bounding box center [75, 280] width 62 height 16
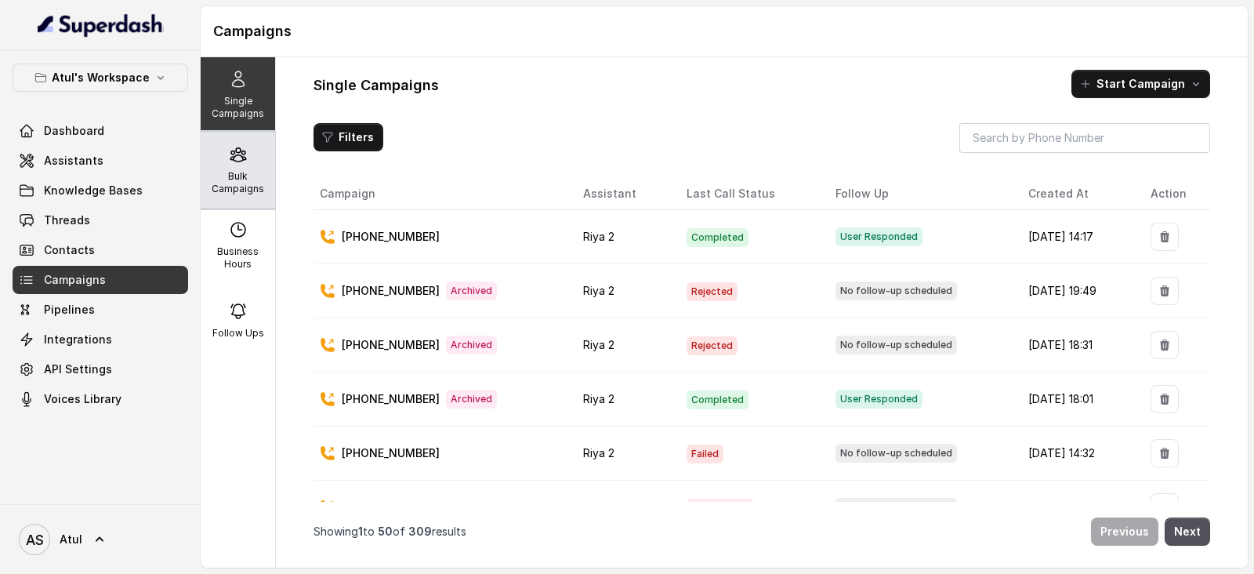
click at [229, 181] on p "Bulk Campaigns" at bounding box center [238, 182] width 62 height 25
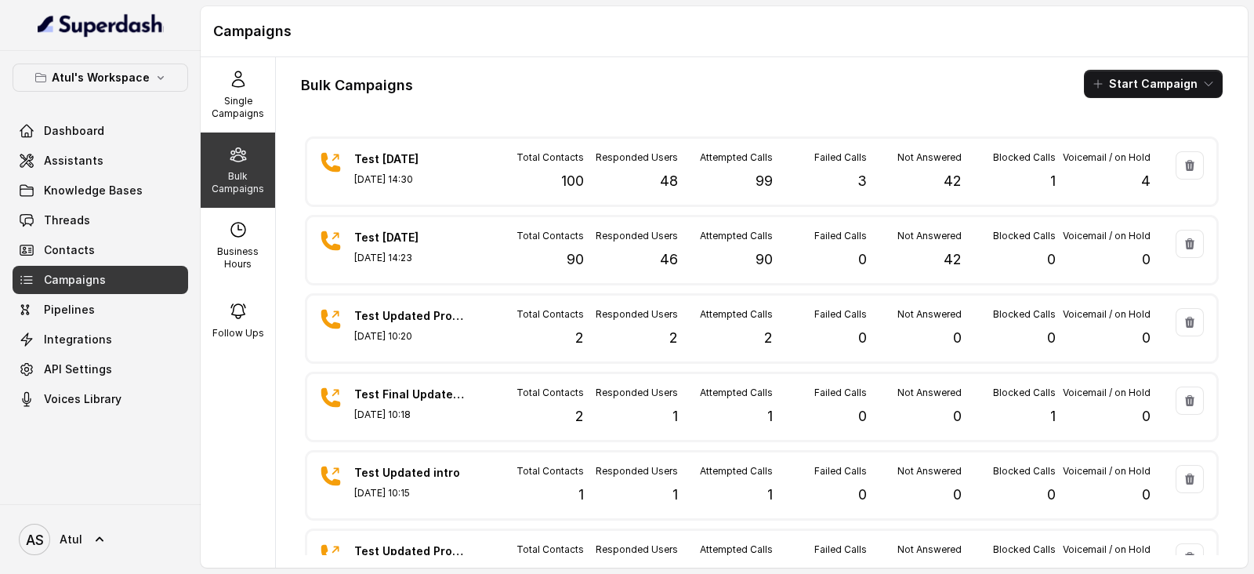
scroll to position [4, 0]
